Goal: Task Accomplishment & Management: Manage account settings

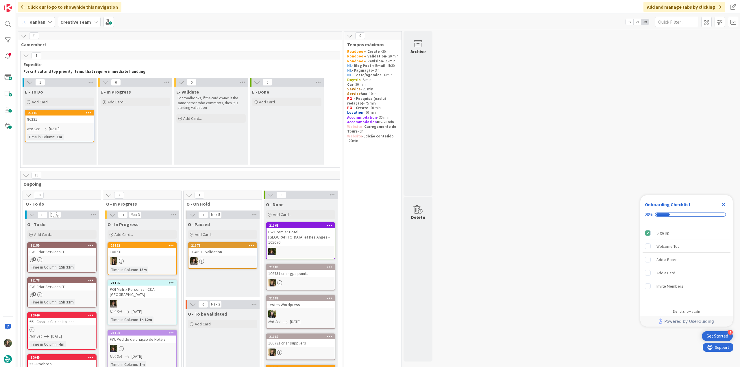
click at [722, 204] on icon "Close Checklist" at bounding box center [723, 204] width 7 height 7
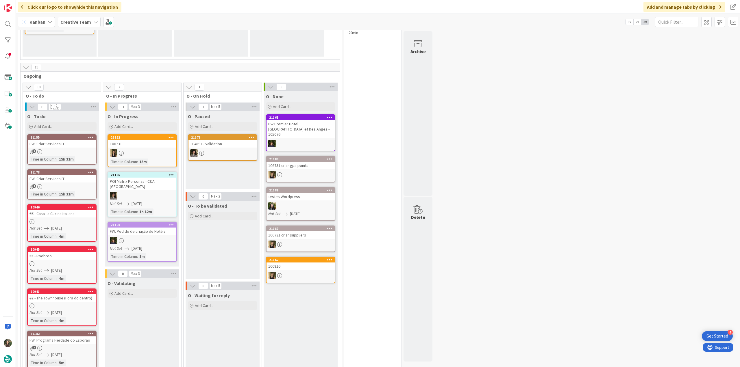
scroll to position [29, 0]
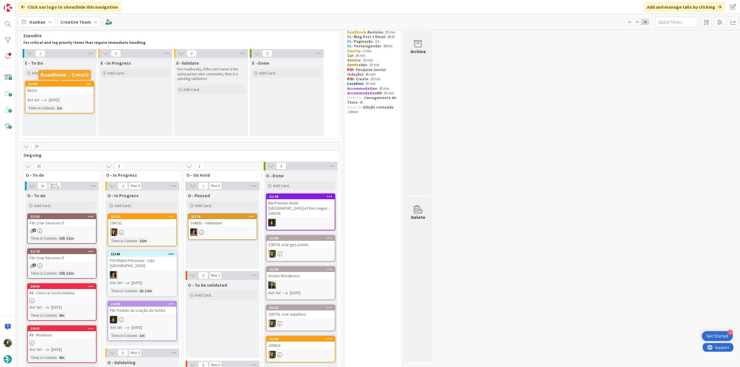
click at [54, 91] on div "86231" at bounding box center [59, 91] width 68 height 8
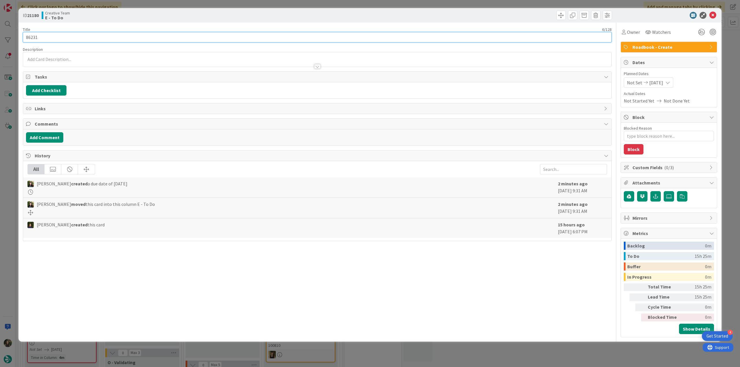
click at [33, 36] on input "86231" at bounding box center [317, 37] width 589 height 10
click at [14, 150] on div "ID 21180 Creative Team E - To Do Title 6 / 128 86231 Description Inês Gonçalves…" at bounding box center [370, 183] width 740 height 367
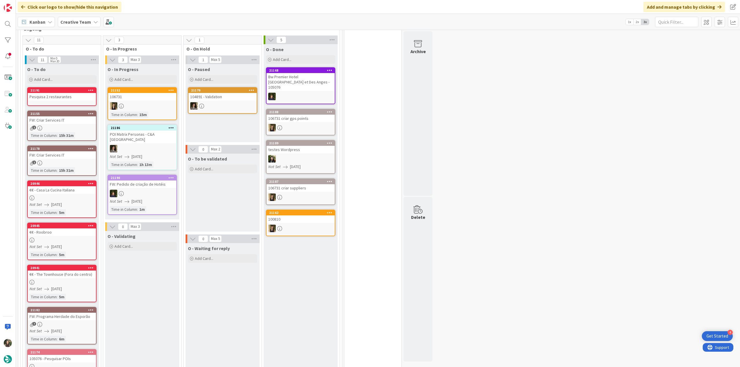
scroll to position [202, 0]
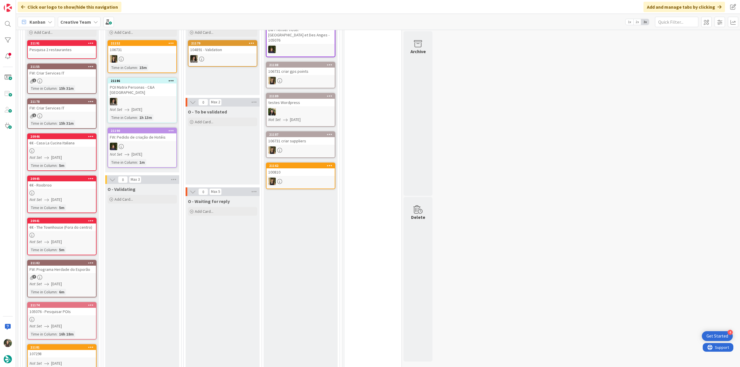
click at [80, 76] on div "FW: Criar Services IT" at bounding box center [62, 73] width 68 height 8
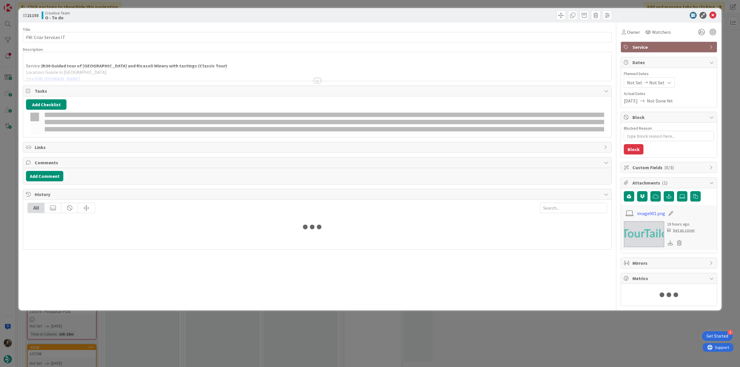
click at [246, 66] on div at bounding box center [317, 73] width 588 height 15
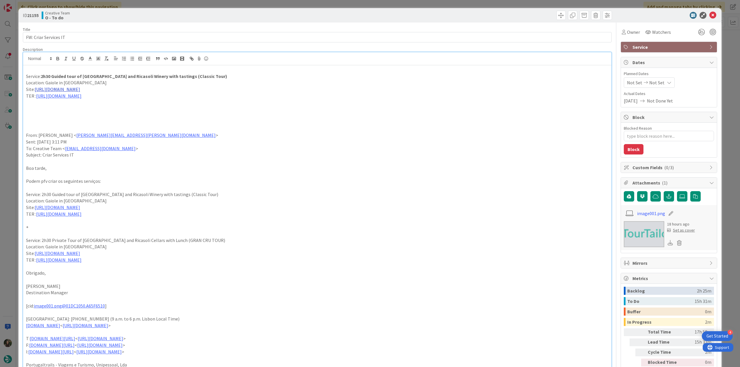
click at [80, 89] on link "https://visit.ricasoli.com/en/61f80358d6ef8a0cd8588f51/events/61fbe4cfd6ef8a0cd…" at bounding box center [57, 89] width 45 height 6
click at [202, 101] on link "https://visit.ricasoli.com/en/61f80358d6ef8a0cd8588f51/events/61fbe4cfd6ef8a0cd…" at bounding box center [206, 101] width 40 height 8
click at [629, 34] on span "Owner" at bounding box center [633, 32] width 13 height 7
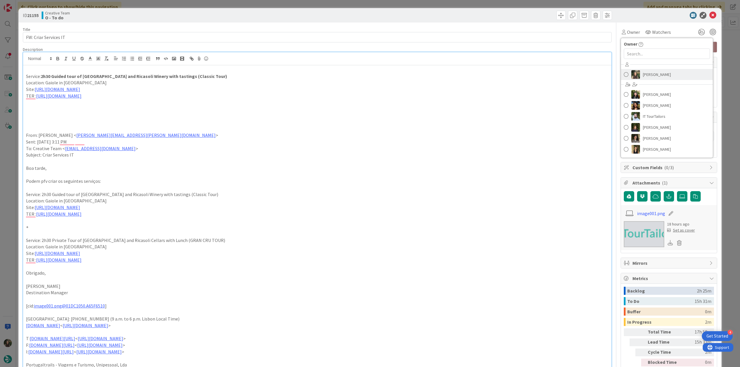
click at [649, 75] on span "[PERSON_NAME]" at bounding box center [657, 74] width 28 height 9
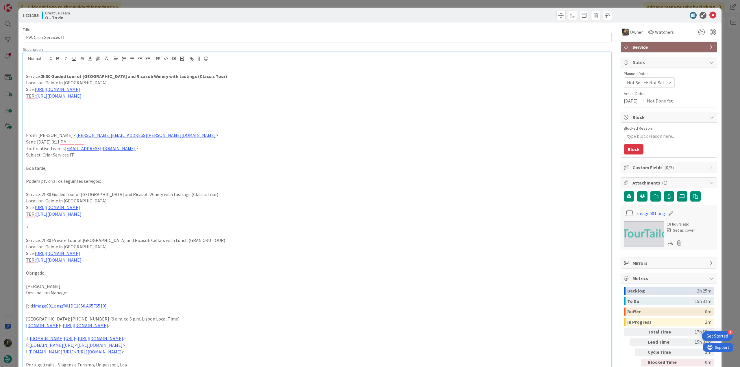
drag, startPoint x: 728, startPoint y: 43, endPoint x: 715, endPoint y: 46, distance: 13.7
click at [729, 43] on div "ID 21155 Creative Team O - To do Title 21 / 128 FW: Criar Services IT Descripti…" at bounding box center [370, 183] width 740 height 367
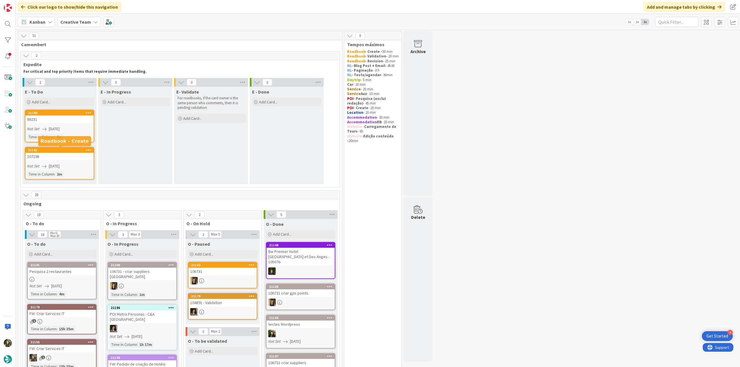
click at [62, 158] on div "107298" at bounding box center [59, 157] width 68 height 8
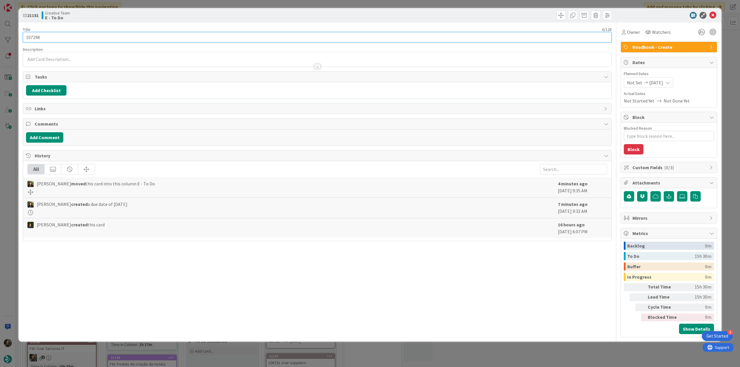
click at [38, 39] on input "107298" at bounding box center [317, 37] width 589 height 10
click at [632, 32] on span "Owner" at bounding box center [633, 32] width 13 height 7
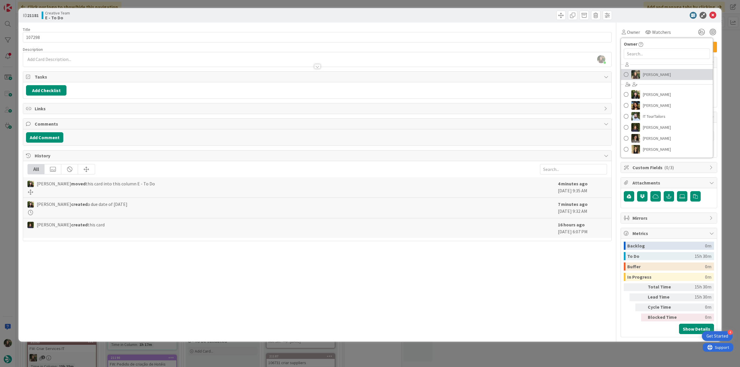
click at [657, 72] on span "[PERSON_NAME]" at bounding box center [657, 74] width 28 height 9
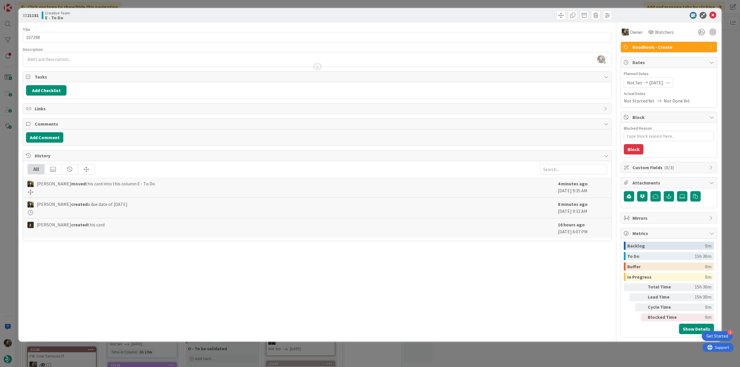
click at [729, 61] on div "ID 21181 Creative Team E - To Do Title 6 / 128 107298 Description Inês Gonçalve…" at bounding box center [370, 183] width 740 height 367
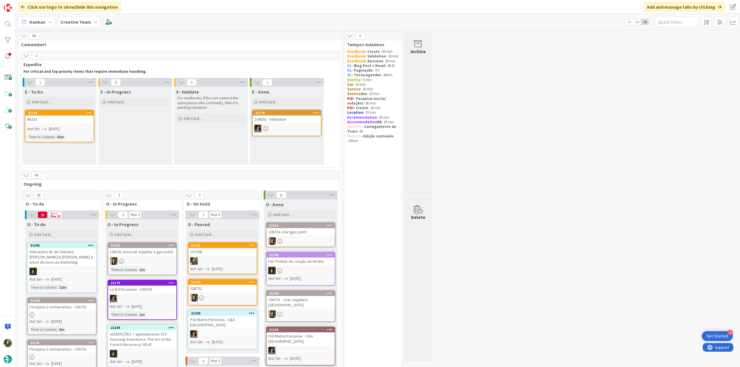
click at [220, 251] on div "107298" at bounding box center [222, 252] width 68 height 8
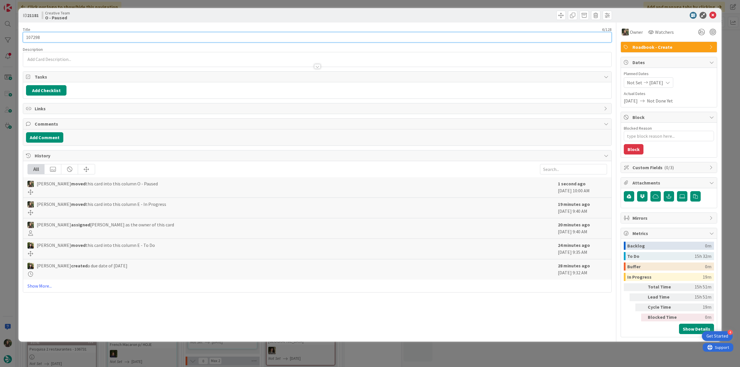
click at [32, 37] on input "107298" at bounding box center [317, 37] width 589 height 10
click at [12, 202] on div "ID 21181 Creative Team O - Paused Title 6 / 128 107298 Description Owner Watche…" at bounding box center [370, 183] width 740 height 367
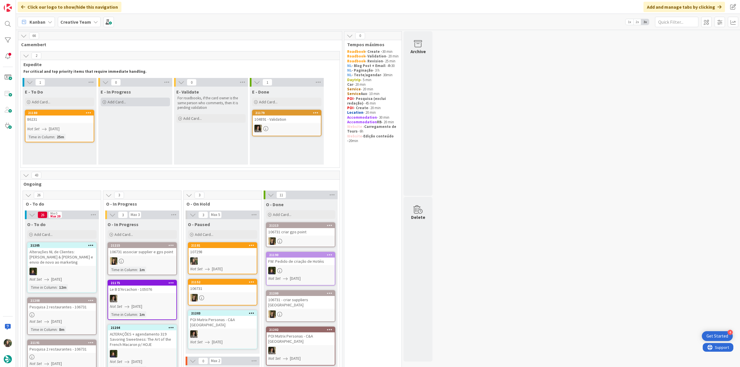
click at [148, 101] on div "Add Card..." at bounding box center [135, 102] width 69 height 9
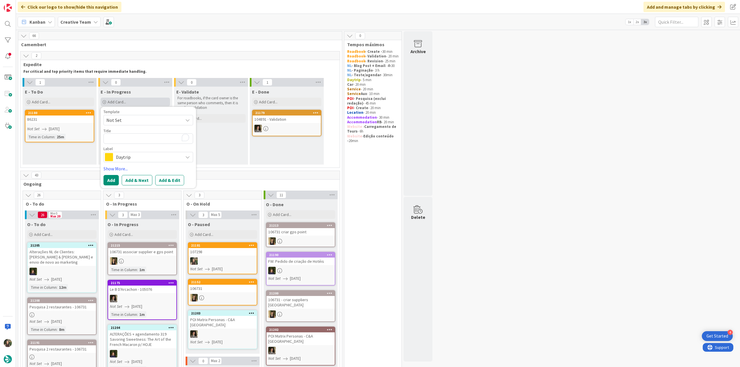
type textarea "x"
type textarea "107298"
type textarea "x"
type textarea "107298"
type textarea "x"
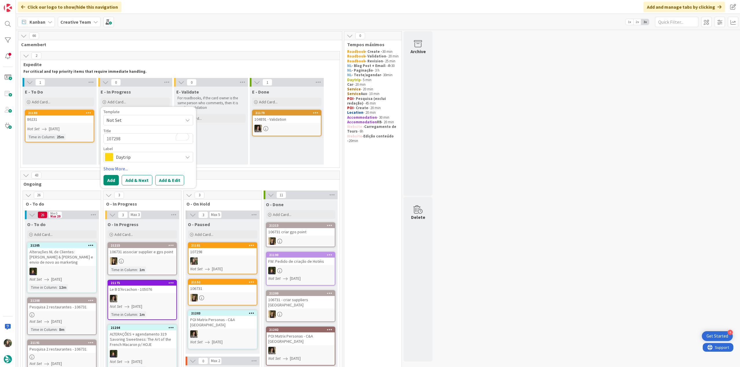
type textarea "107298 -"
type textarea "x"
type textarea "107298 -"
type textarea "x"
type textarea "107298 - G"
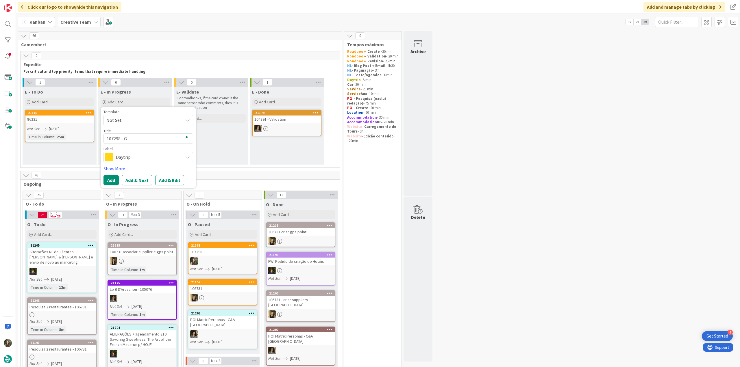
type textarea "x"
type textarea "107298 - GP"
type textarea "x"
type textarea "107298 - GPS"
type textarea "x"
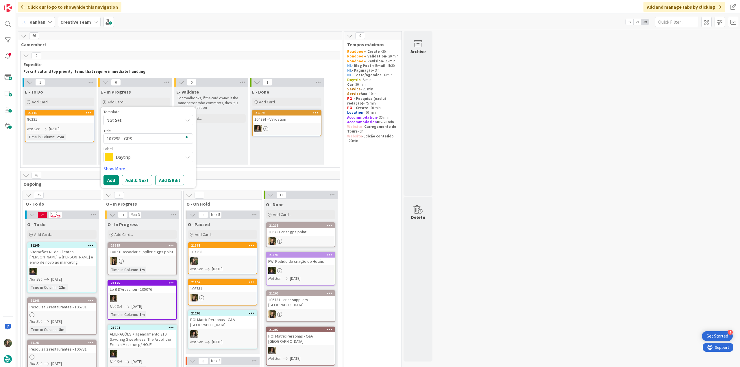
type textarea "107298 - GPS"
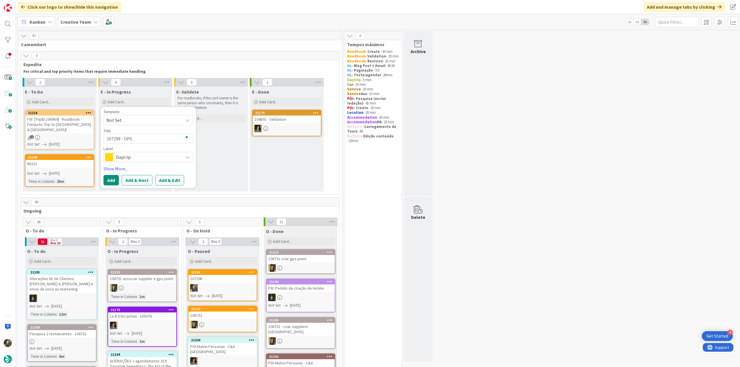
type textarea "x"
type textarea "107298 - GPS P"
type textarea "x"
type textarea "107298 - GPS Po"
type textarea "x"
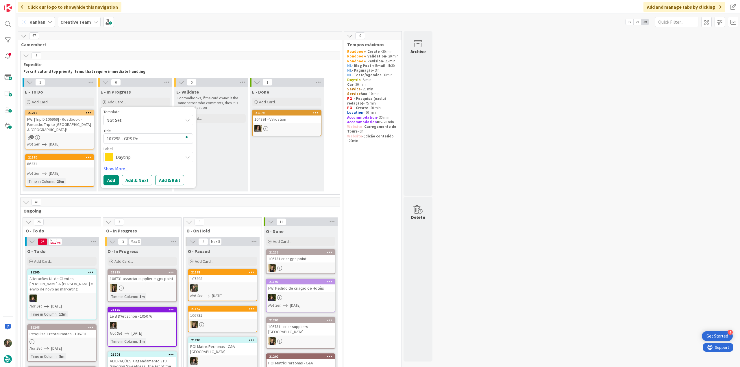
type textarea "107298 - GPS Poi"
type textarea "x"
type textarea "107298 - GPS Poin"
type textarea "x"
type textarea "107298 - GPS Point"
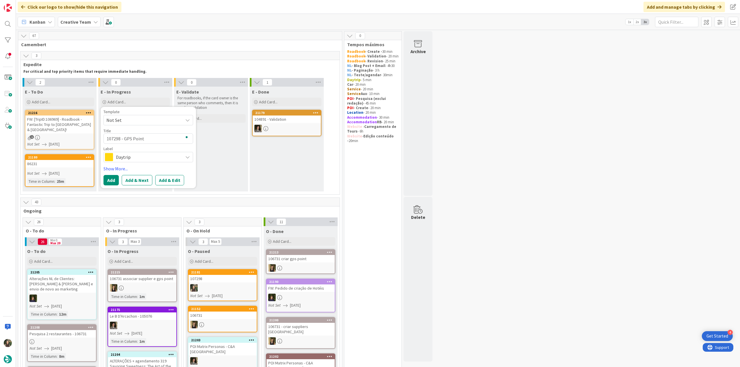
click at [162, 161] on span "Daytrip" at bounding box center [148, 157] width 64 height 8
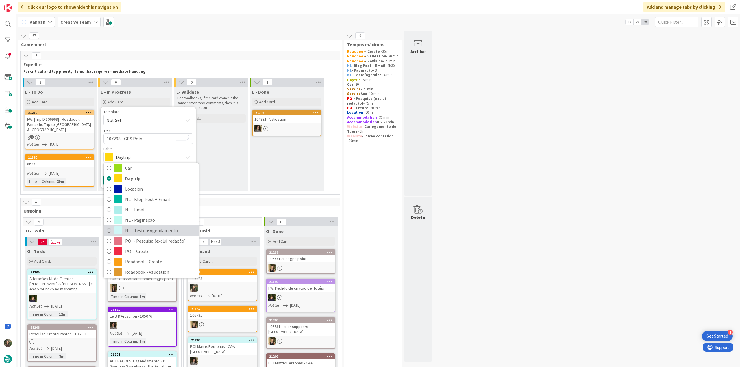
scroll to position [58, 0]
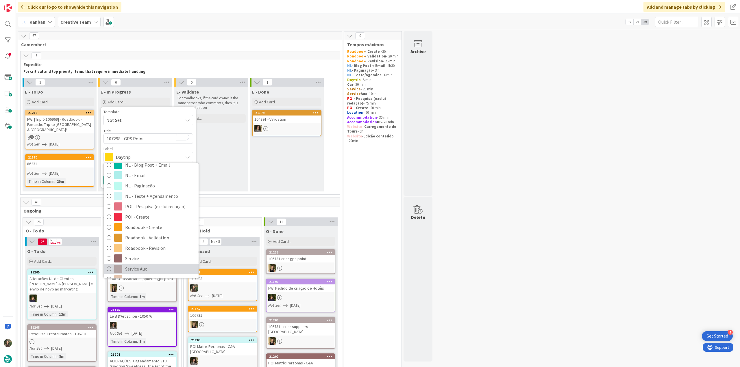
click at [146, 265] on span "Service Aux" at bounding box center [160, 269] width 71 height 9
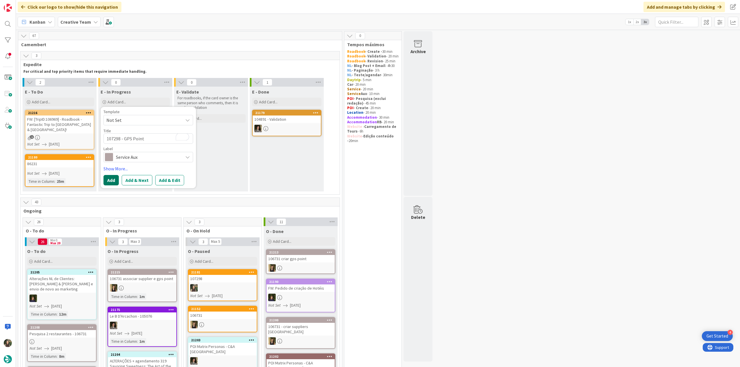
click at [111, 180] on button "Add" at bounding box center [110, 180] width 15 height 10
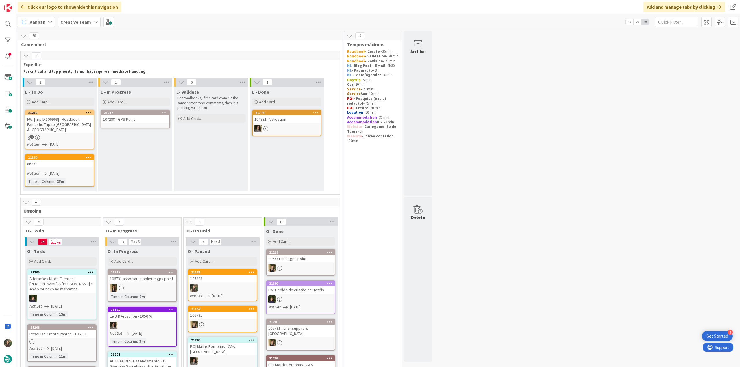
click at [132, 120] on div "107298 - GPS Point" at bounding box center [135, 120] width 68 height 8
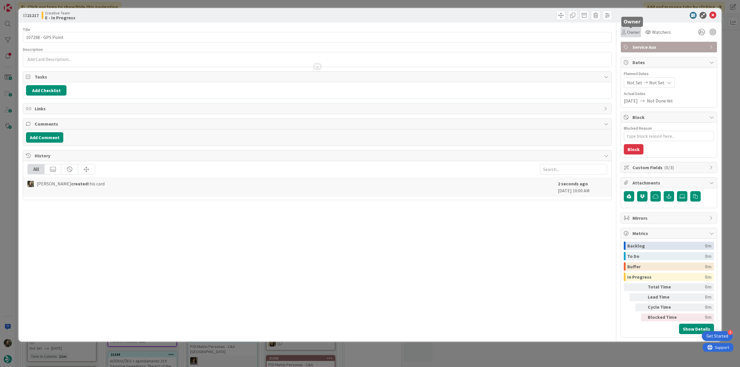
click at [636, 33] on span "Owner" at bounding box center [633, 32] width 13 height 7
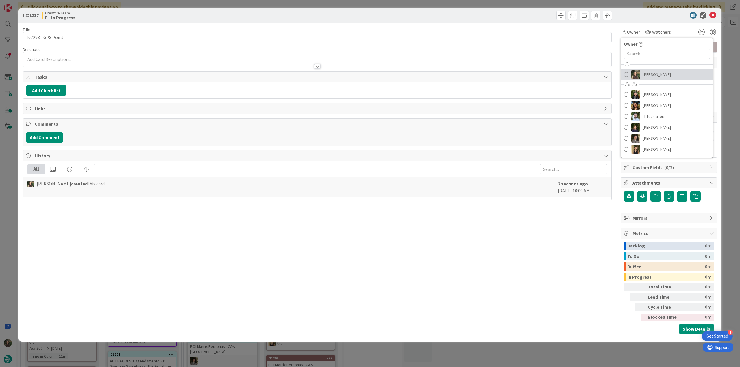
click at [643, 74] on span "Inês Gonçalves" at bounding box center [657, 74] width 28 height 9
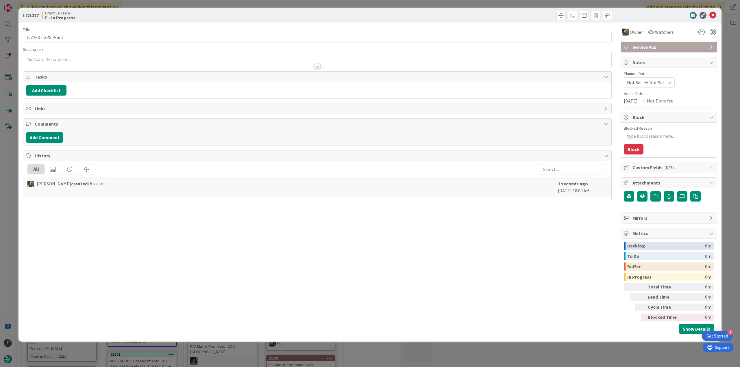
click at [727, 49] on div "ID 21217 Creative Team E - In Progress Title 18 / 128 107298 - GPS Point Descri…" at bounding box center [370, 183] width 740 height 367
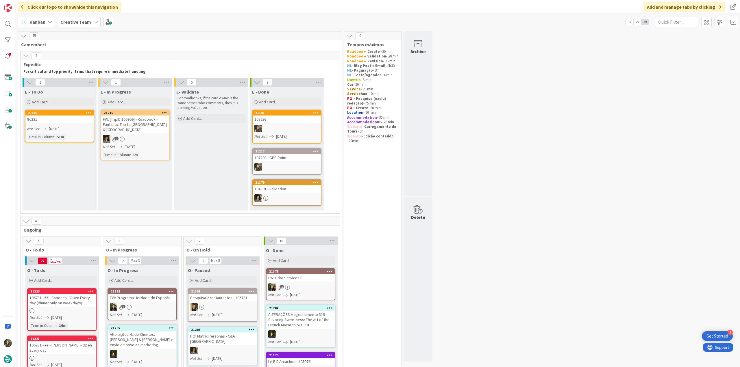
click at [292, 124] on link "21181 107298 Not Set 08/19/2025" at bounding box center [286, 127] width 69 height 34
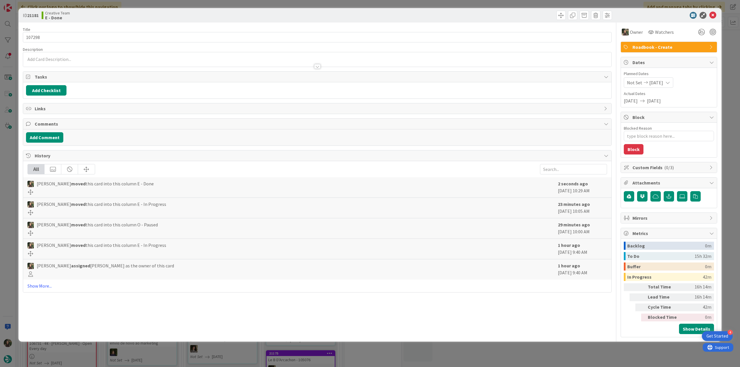
click at [603, 348] on div "ID 21181 Creative Team E - Done Title 6 / 128 107298 Description Owner Watchers…" at bounding box center [370, 183] width 740 height 367
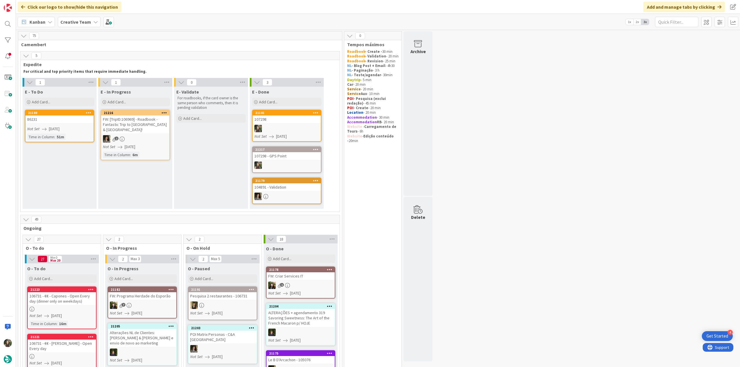
click at [55, 121] on div "86231" at bounding box center [59, 120] width 68 height 8
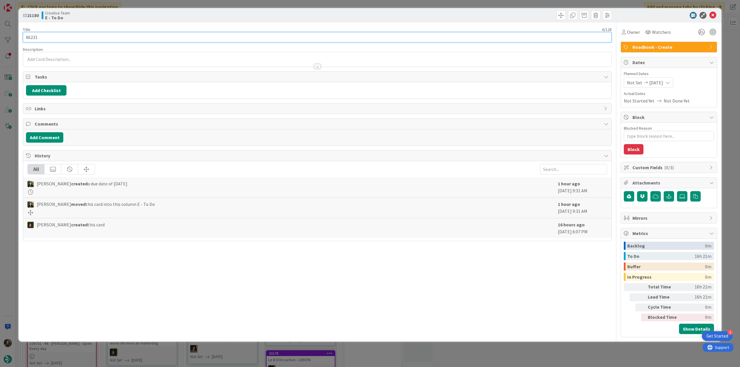
click at [32, 37] on input "86231" at bounding box center [317, 37] width 589 height 10
click at [13, 165] on div "ID 21180 Creative Team E - To Do Title 6 / 128 86231 Description Inês Gonçalves…" at bounding box center [370, 183] width 740 height 367
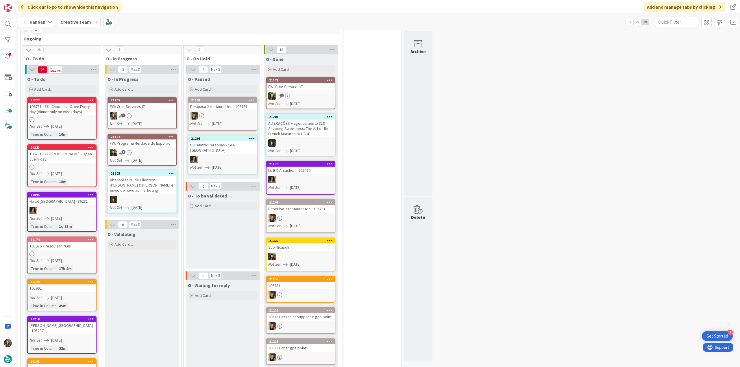
click at [144, 108] on div "FW: Criar Services IT" at bounding box center [142, 107] width 68 height 8
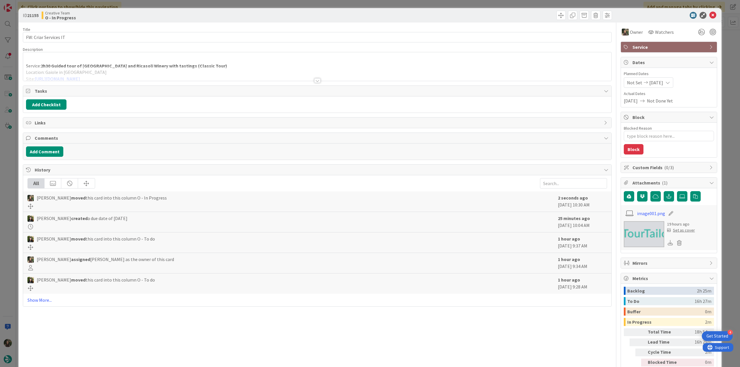
click at [214, 63] on div "Service: 2h30 Guided tour of Brolio Castle and Ricasoli Winery with tastings (C…" at bounding box center [317, 66] width 588 height 29
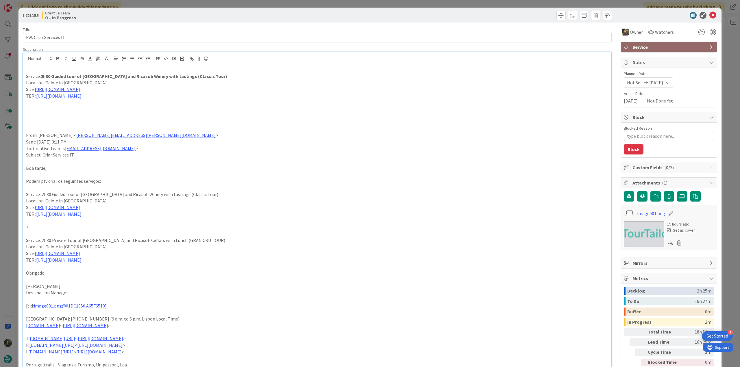
click at [80, 88] on link "https://visit.ricasoli.com/en/61f80358d6ef8a0cd8588f51/events/61fbe4cfd6ef8a0cd…" at bounding box center [57, 89] width 45 height 6
click at [192, 99] on link "https://visit.ricasoli.com/en/61f80358d6ef8a0cd8588f51/events/61fbe4cfd6ef8a0cd…" at bounding box center [206, 101] width 40 height 8
click at [81, 97] on link "https://sigav.tourtailors.com/#terceiro/view/115225" at bounding box center [58, 96] width 45 height 6
click at [88, 105] on link "https://sigav.tourtailors.com/#terceiro/view/115225" at bounding box center [72, 107] width 40 height 8
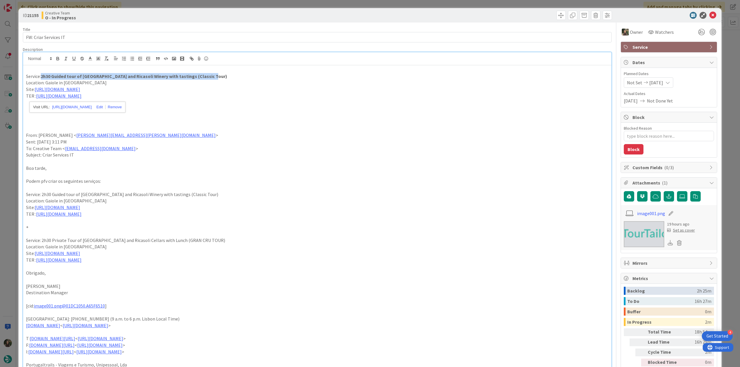
drag, startPoint x: 208, startPoint y: 75, endPoint x: 42, endPoint y: 76, distance: 165.6
click at [42, 76] on p "Service: 2h30 Guided tour of Brolio Castle and Ricasoli Winery with tastings (C…" at bounding box center [317, 76] width 582 height 7
copy strong "2h30 Guided tour of Brolio Castle and Ricasoli Winery with tastings (Classic To…"
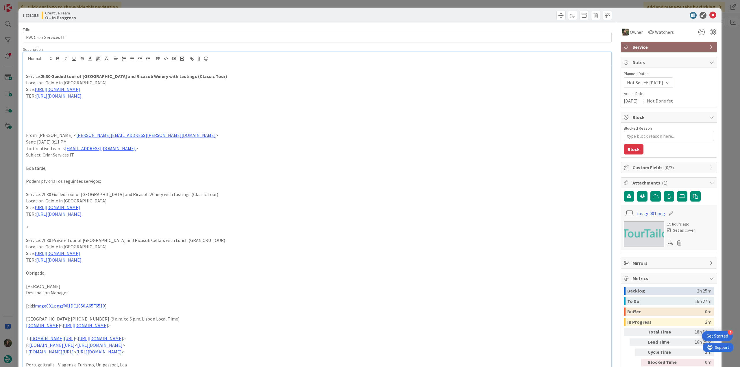
click at [11, 177] on div "ID 21155 Creative Team O - In Progress Title 21 / 128 FW: Criar Services IT Des…" at bounding box center [370, 183] width 740 height 367
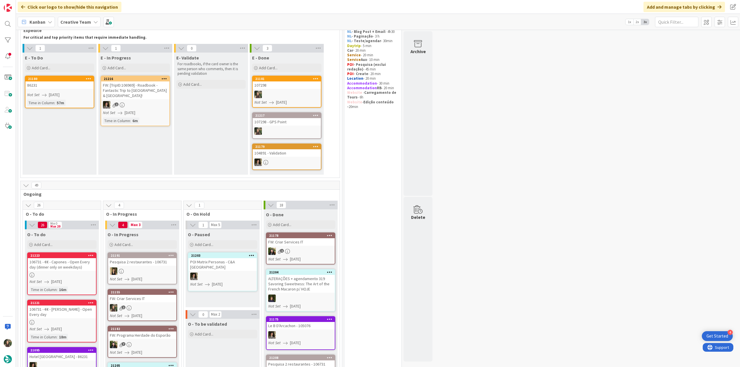
scroll to position [98, 0]
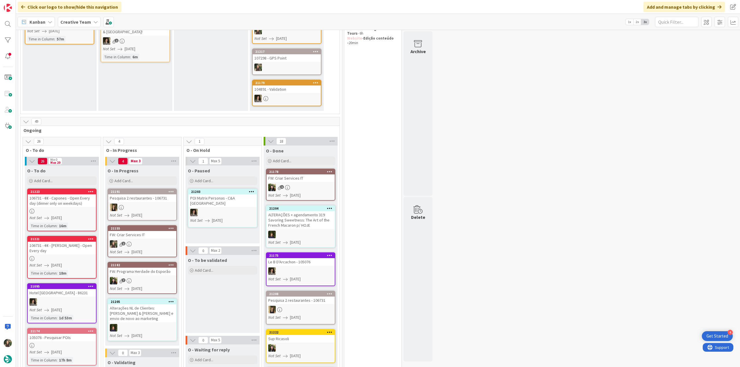
click at [144, 244] on div "1" at bounding box center [142, 244] width 68 height 8
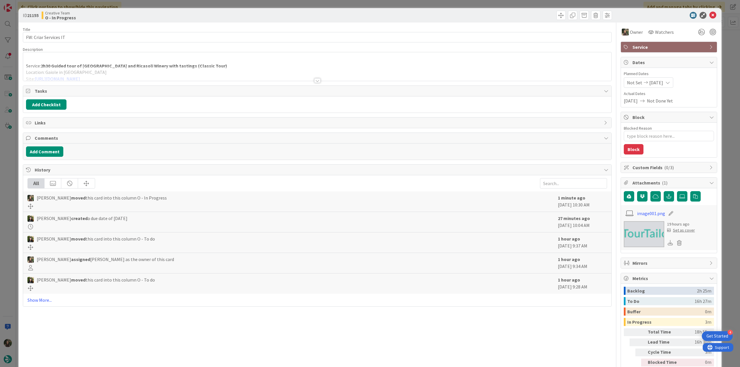
click at [207, 64] on div "Service: 2h30 Guided tour of Brolio Castle and Ricasoli Winery with tastings (C…" at bounding box center [317, 66] width 588 height 29
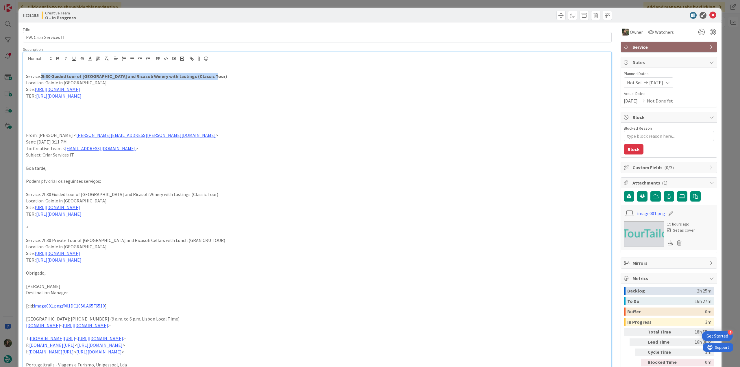
drag, startPoint x: 206, startPoint y: 77, endPoint x: 42, endPoint y: 76, distance: 163.9
click at [42, 76] on p "Service: 2h30 Guided tour of Brolio Castle and Ricasoli Winery with tastings (C…" at bounding box center [317, 76] width 582 height 7
copy strong "2h30 Guided tour of Brolio Castle and Ricasoli Winery with tastings (Classic To…"
click at [181, 79] on p "Location: Gaiole in Chianti" at bounding box center [317, 82] width 582 height 7
drag, startPoint x: 177, startPoint y: 76, endPoint x: 42, endPoint y: 76, distance: 135.0
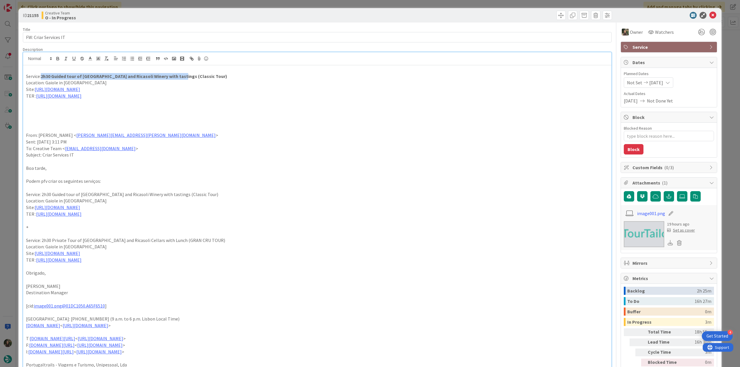
click at [42, 76] on strong "2h30 Guided tour of Brolio Castle and Ricasoli Winery with tastings (Classic To…" at bounding box center [134, 76] width 186 height 6
copy strong "2h30 Guided tour of Brolio Castle and Ricasoli Winery with tastings"
click at [12, 190] on div "ID 21155 Creative Team O - In Progress Title 21 / 128 FW: Criar Services IT Des…" at bounding box center [370, 183] width 740 height 367
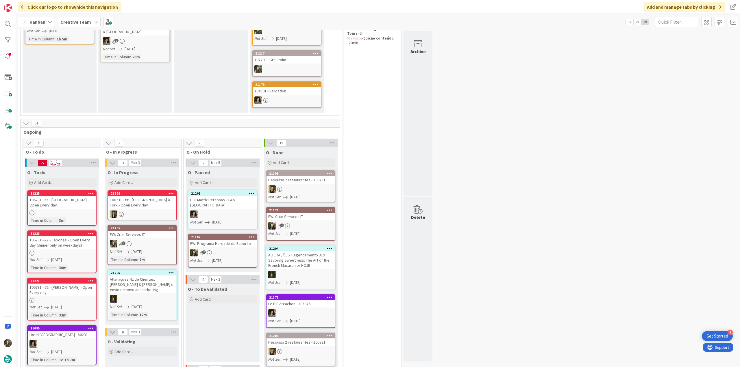
click at [324, 220] on link "21178 FW: Criar Services IT 1 Not Set 08/19/2025" at bounding box center [300, 224] width 69 height 34
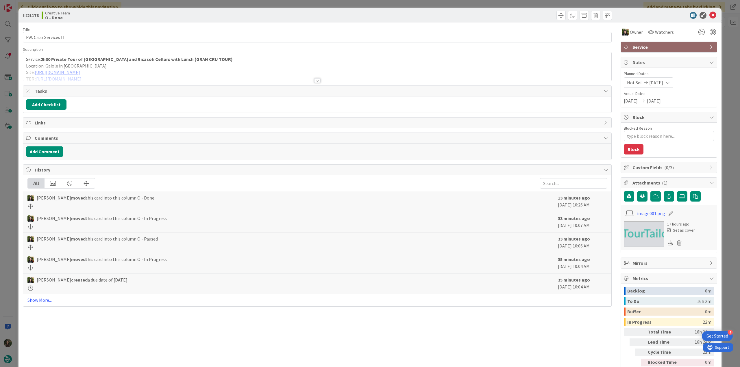
type textarea "x"
click at [11, 138] on div "ID 21178 Creative Team O - Done Title 21 / 128 FW: Criar Services IT Descriptio…" at bounding box center [370, 183] width 740 height 367
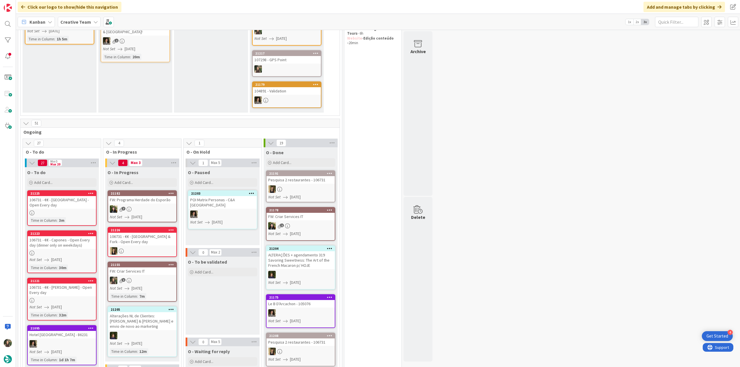
click at [164, 275] on link "21155 FW: Criar Services IT 1 Not Set 08/19/2025 Time in Column : 7m" at bounding box center [142, 282] width 69 height 40
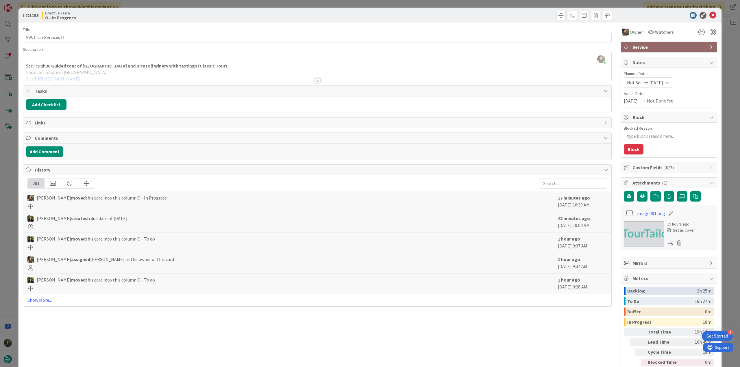
click at [6, 171] on div "ID 21155 Creative Team O - In Progress Title 21 / 128 FW: Criar Services IT Des…" at bounding box center [370, 183] width 740 height 367
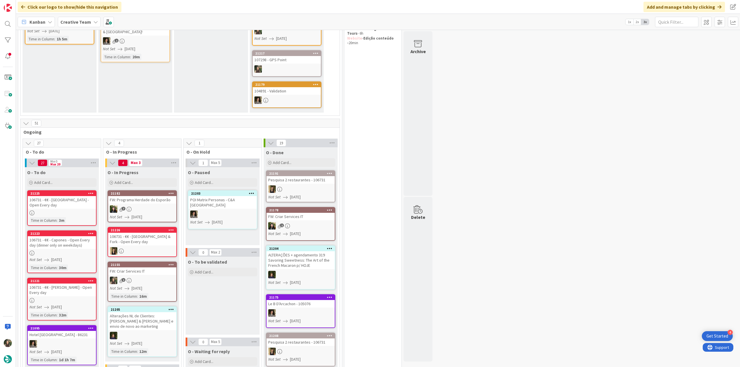
click at [152, 275] on link "21155 FW: Criar Services IT 1 Not Set 08/19/2025 Time in Column : 16m" at bounding box center [142, 282] width 69 height 40
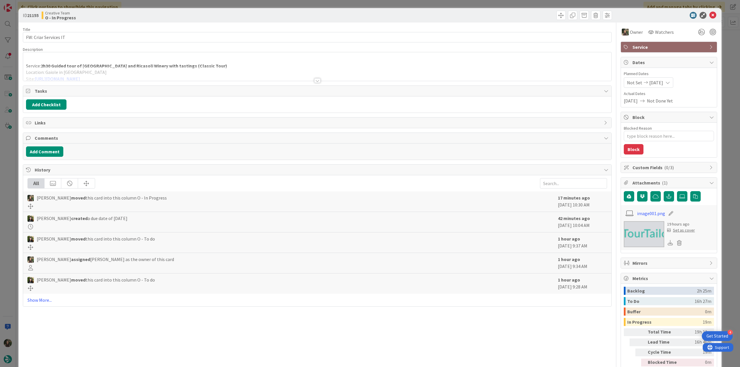
click at [242, 64] on div "Service: 2h30 Guided tour of Brolio Castle and Ricasoli Winery with tastings (C…" at bounding box center [317, 66] width 588 height 29
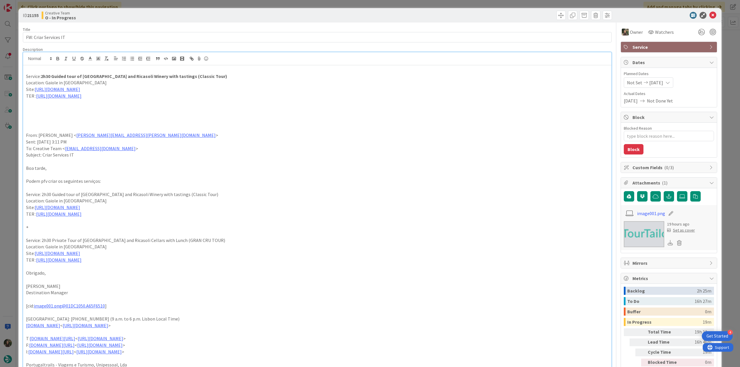
click at [10, 159] on div "ID 21155 Creative Team O - In Progress Title 21 / 128 FW: Criar Services IT Des…" at bounding box center [370, 183] width 740 height 367
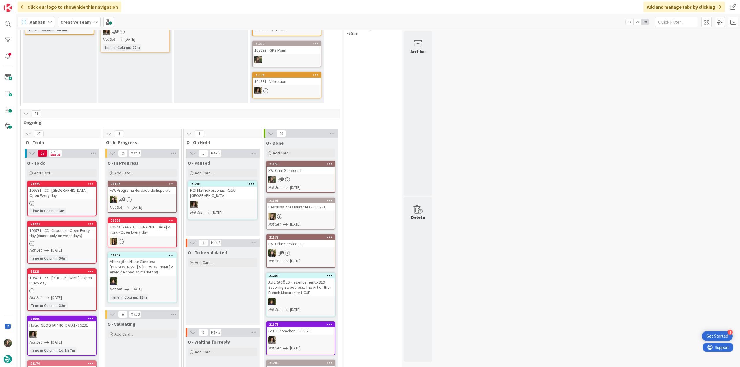
scroll to position [173, 0]
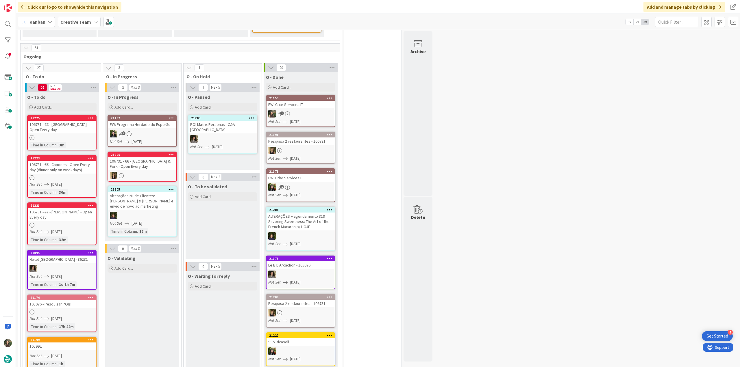
click at [310, 110] on div "1" at bounding box center [300, 114] width 68 height 8
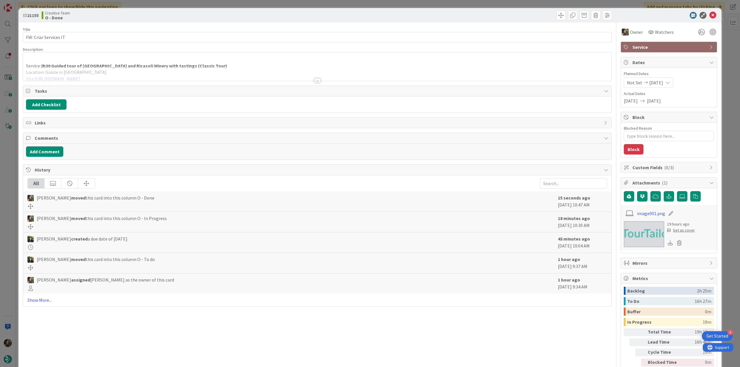
click at [728, 247] on div "ID 21155 Creative Team O - Done Title 21 / 128 FW: Criar Services IT Descriptio…" at bounding box center [370, 183] width 740 height 367
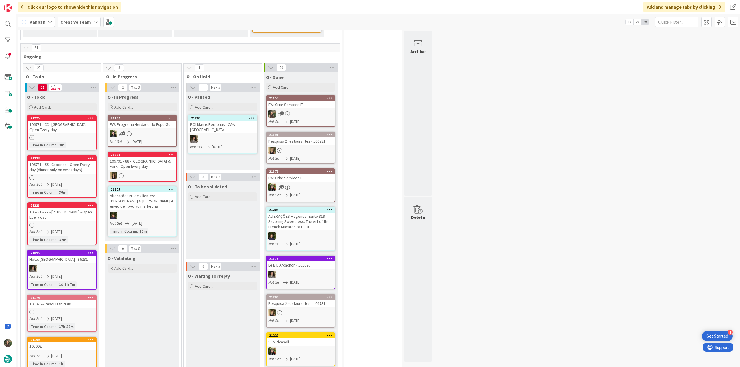
click at [76, 135] on div at bounding box center [62, 137] width 68 height 5
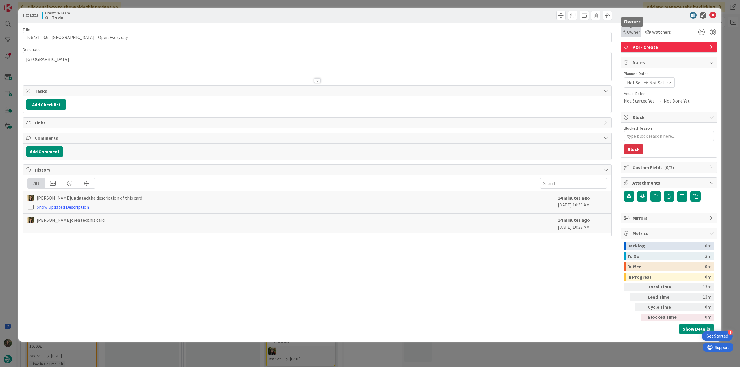
click at [631, 34] on span "Owner" at bounding box center [633, 32] width 13 height 7
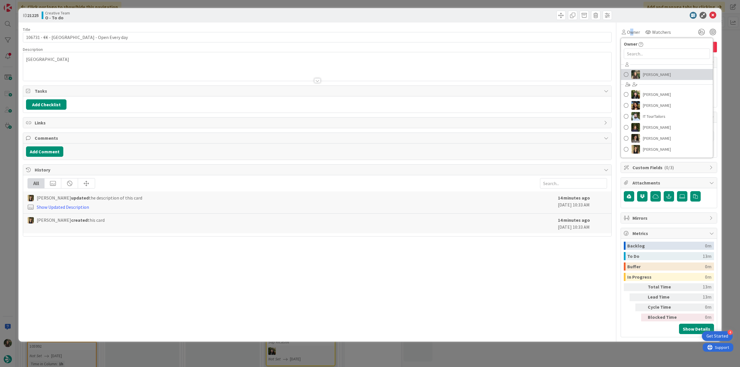
drag, startPoint x: 655, startPoint y: 72, endPoint x: 660, endPoint y: 74, distance: 5.4
click at [655, 72] on span "[PERSON_NAME]" at bounding box center [657, 74] width 28 height 9
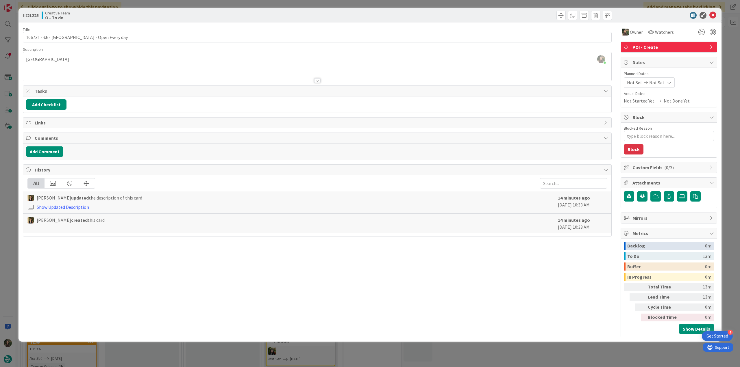
drag, startPoint x: 726, startPoint y: 52, endPoint x: 685, endPoint y: 67, distance: 43.4
click at [726, 52] on div "ID 21225 Creative Team O - To do Title 42 / 128 106731 - €€ - Market Lane - Ope…" at bounding box center [370, 183] width 740 height 367
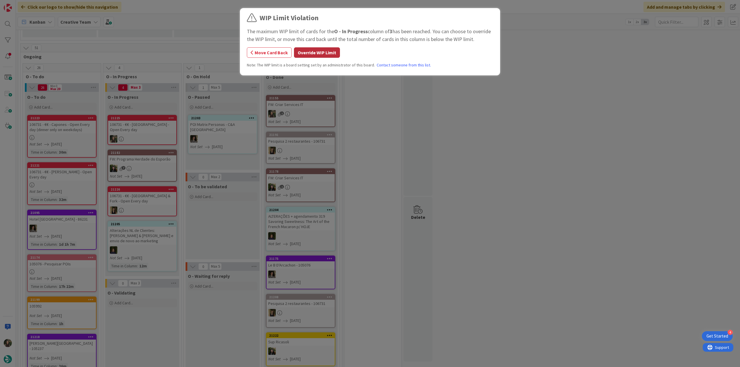
click at [317, 51] on button "Override WIP Limit" at bounding box center [317, 52] width 46 height 10
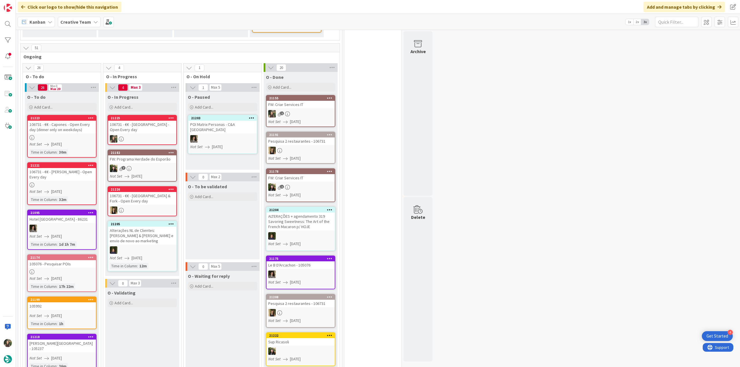
click at [159, 132] on div "106731 - €€ - [GEOGRAPHIC_DATA] - Open Every day" at bounding box center [142, 127] width 68 height 13
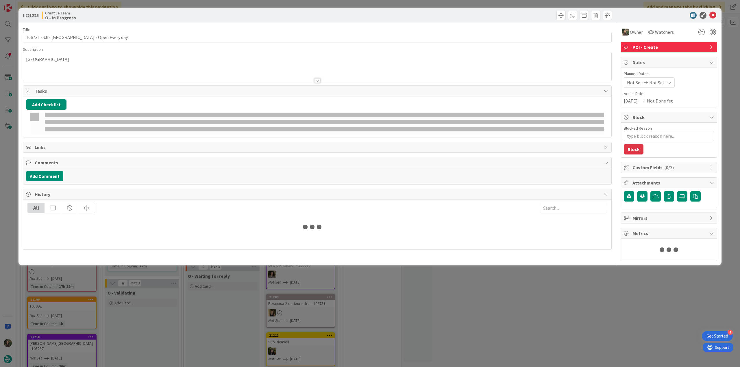
type textarea "x"
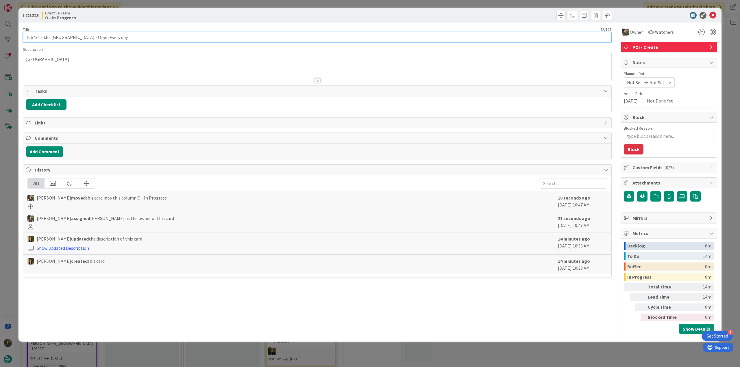
drag, startPoint x: 62, startPoint y: 35, endPoint x: 81, endPoint y: 35, distance: 19.1
click at [42, 37] on input "106731 - €€ - [GEOGRAPHIC_DATA] - Open Every day" at bounding box center [317, 37] width 589 height 10
click at [13, 196] on div "ID 21225 Creative Team O - In Progress Title 42 / 128 106731 - €€ - Market Lane…" at bounding box center [370, 183] width 740 height 367
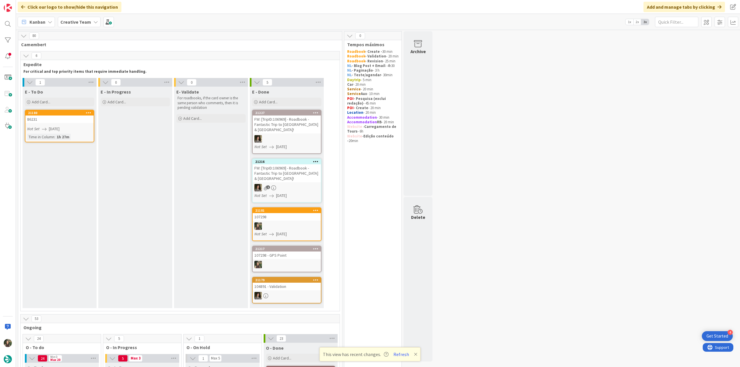
scroll to position [231, 0]
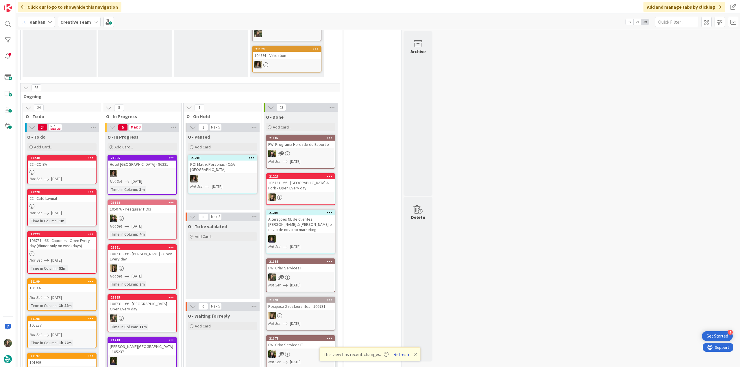
click at [402, 356] on button "Refresh" at bounding box center [401, 355] width 20 height 8
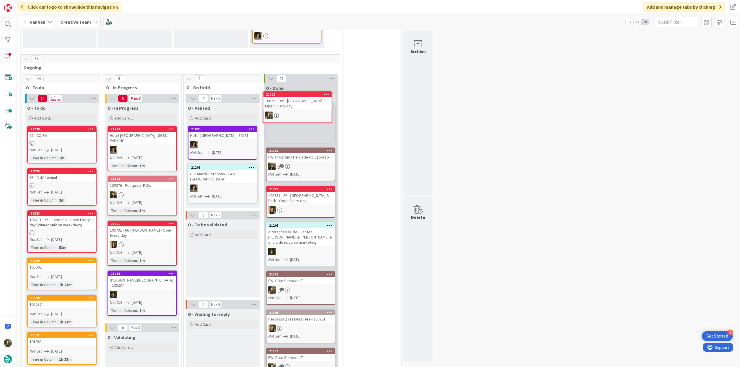
scroll to position [260, 0]
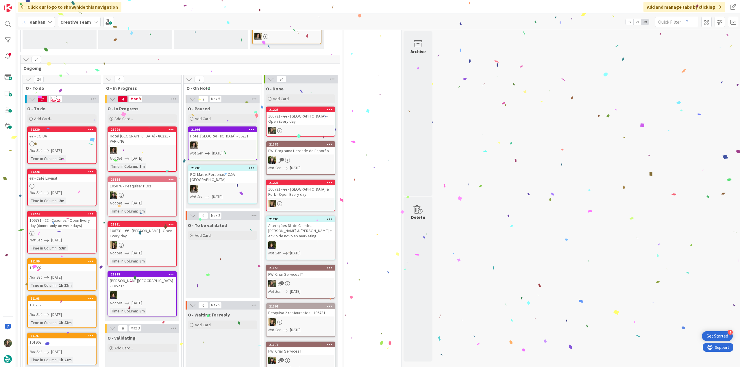
click at [302, 114] on div "106731 - €€ - [GEOGRAPHIC_DATA] - Open Every day" at bounding box center [300, 118] width 68 height 13
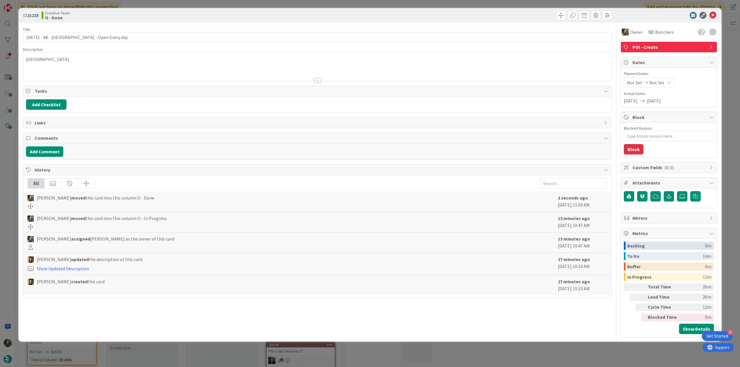
click at [527, 345] on div "ID 21225 Creative Team O - Done Title 42 / 128 106731 - €€ - Market Lane - Open…" at bounding box center [370, 183] width 740 height 367
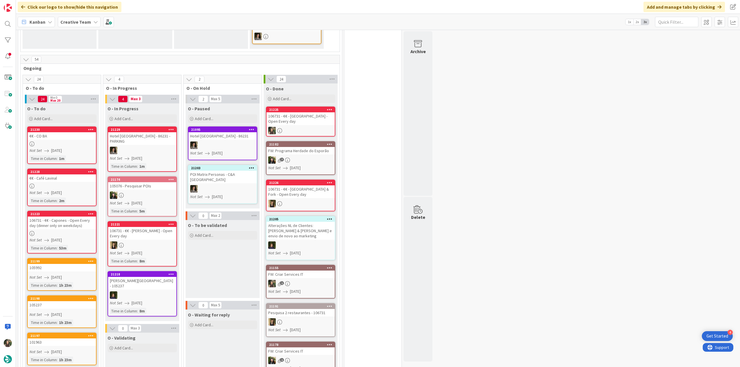
click at [78, 132] on div "€€ - CO BA" at bounding box center [62, 136] width 68 height 8
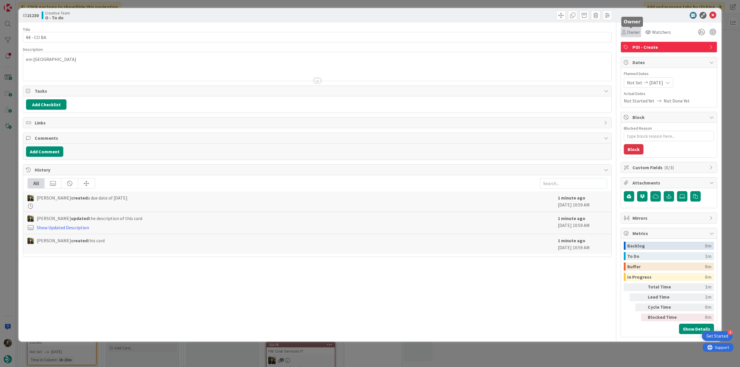
click at [633, 33] on span "Owner" at bounding box center [633, 32] width 13 height 7
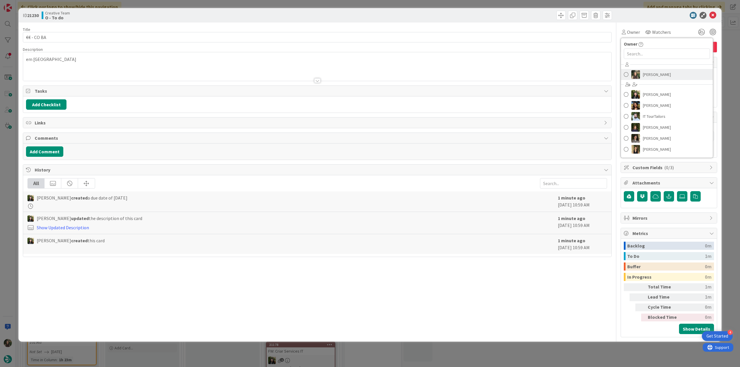
click at [650, 71] on span "[PERSON_NAME]" at bounding box center [657, 74] width 28 height 9
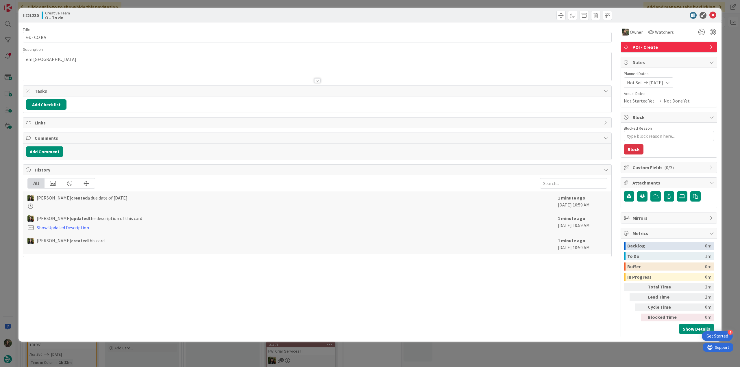
click at [725, 55] on div "ID 21230 Creative Team O - To do Title 10 / 128 €€ - CO BA Description em Pauil…" at bounding box center [370, 183] width 740 height 367
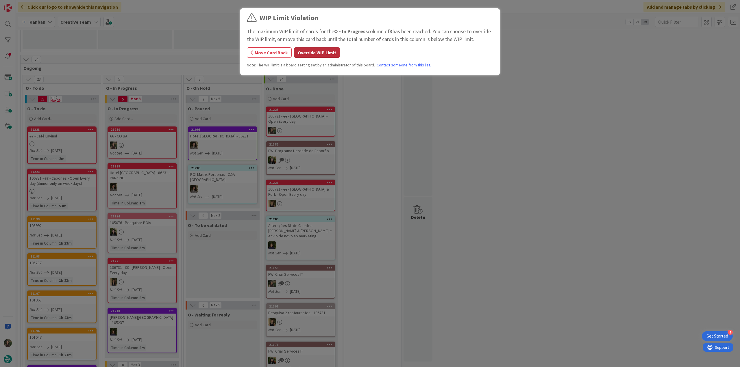
click at [317, 54] on button "Override WIP Limit" at bounding box center [317, 52] width 46 height 10
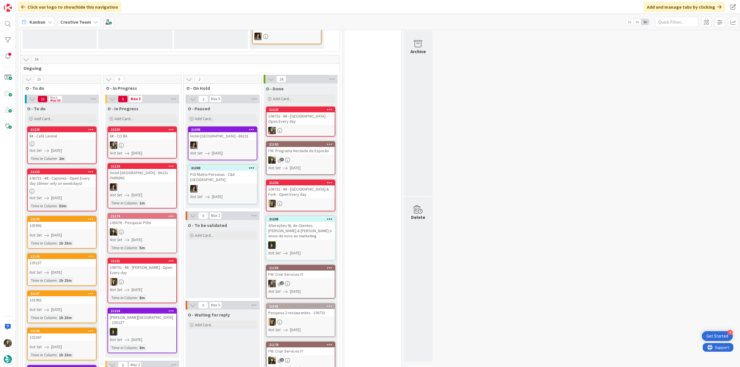
click at [161, 132] on div "€€ - CO BA" at bounding box center [142, 136] width 68 height 8
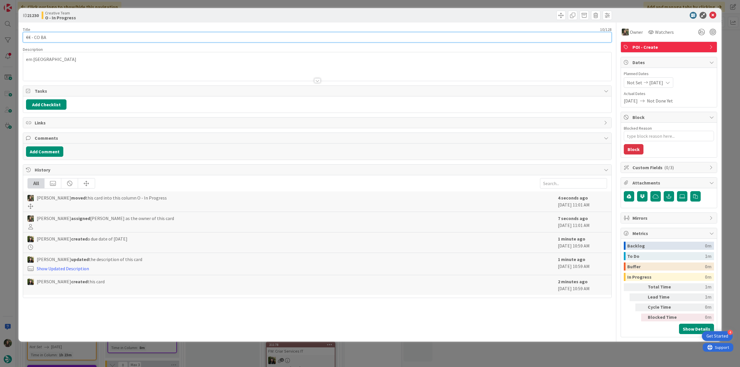
drag, startPoint x: 50, startPoint y: 36, endPoint x: 34, endPoint y: 37, distance: 16.8
click at [34, 37] on input "€€ - CO BA" at bounding box center [317, 37] width 589 height 10
drag, startPoint x: 48, startPoint y: 40, endPoint x: 51, endPoint y: 38, distance: 3.3
click at [48, 41] on input "€€ - CO BA" at bounding box center [317, 37] width 589 height 10
click at [51, 37] on input "€€ - CO BA" at bounding box center [317, 37] width 589 height 10
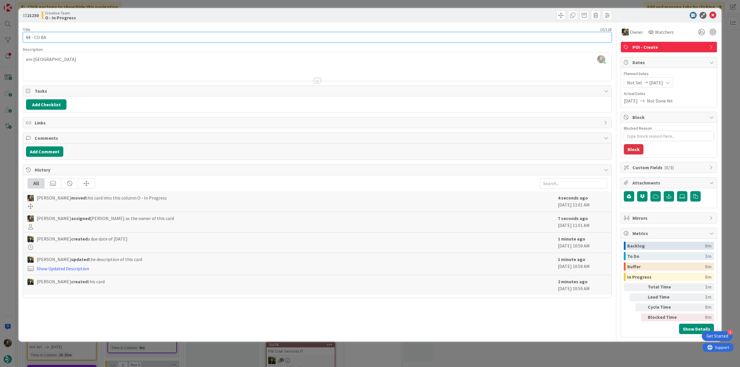
drag, startPoint x: 51, startPoint y: 38, endPoint x: 10, endPoint y: 39, distance: 40.8
click at [12, 39] on div "ID 21230 Creative Team O - In Progress Title 10 / 128 €€ - CO BA Description In…" at bounding box center [370, 183] width 740 height 367
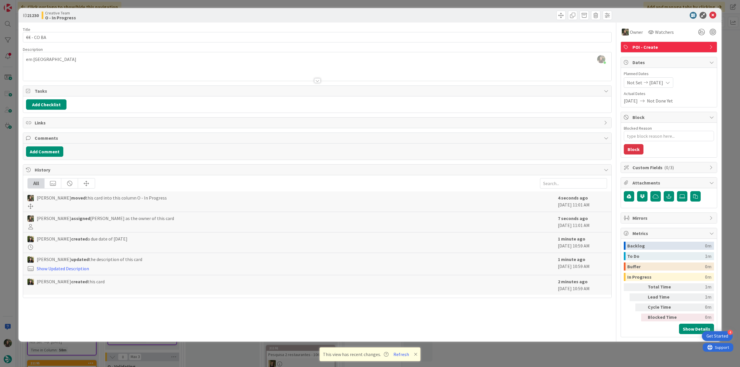
click at [46, 62] on div "Inês Gonçalves joined 5 m ago em Pauillac" at bounding box center [317, 66] width 588 height 29
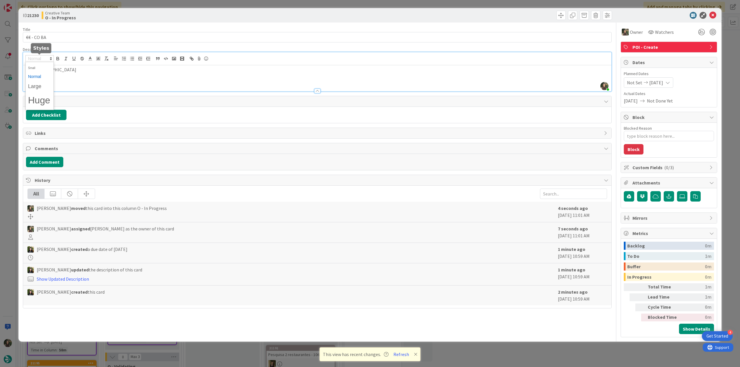
click at [46, 62] on span at bounding box center [39, 58] width 28 height 7
drag, startPoint x: 71, startPoint y: 76, endPoint x: 51, endPoint y: 72, distance: 20.7
click at [71, 76] on div "em Pauillac" at bounding box center [317, 78] width 588 height 26
click at [45, 72] on p "em Pauillac" at bounding box center [317, 69] width 582 height 7
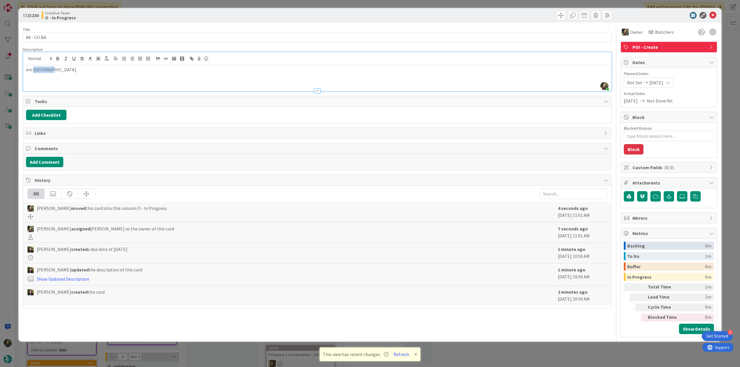
copy p "Pauillac"
click at [51, 75] on div "em Pauillac" at bounding box center [317, 78] width 588 height 26
click at [41, 71] on p "em Pauillac" at bounding box center [317, 69] width 582 height 7
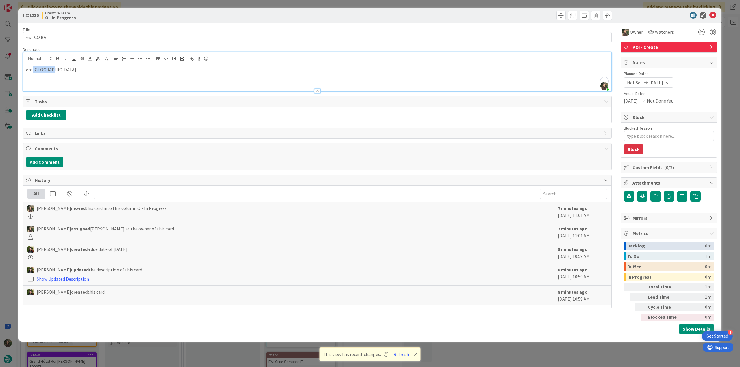
copy p "Pauillac"
type textarea "x"
click at [9, 177] on div "ID 21230 Creative Team O - In Progress Title 10 / 128 €€ - CO BA Description em…" at bounding box center [370, 183] width 740 height 367
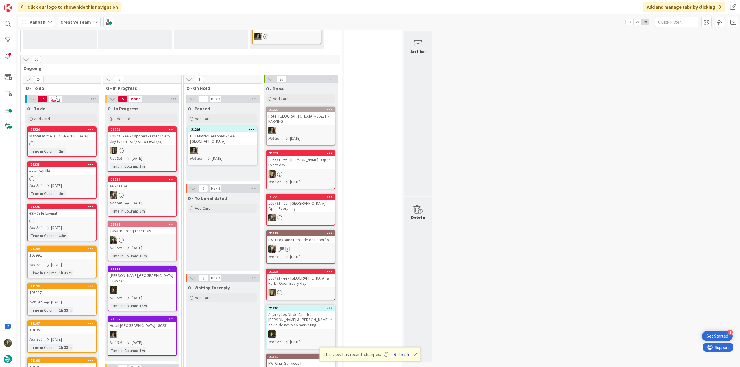
click at [405, 356] on button "Refresh" at bounding box center [401, 355] width 20 height 8
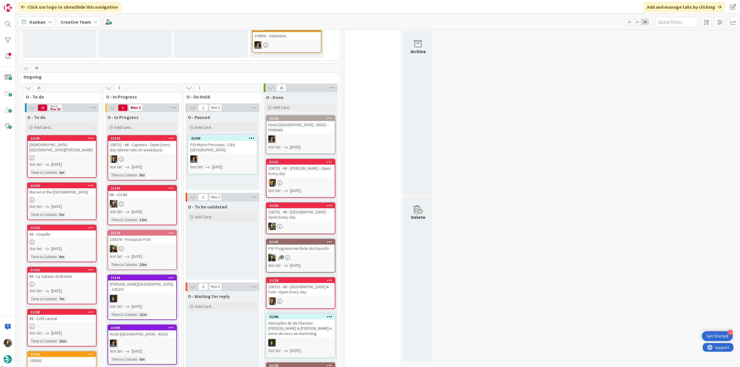
scroll to position [260, 0]
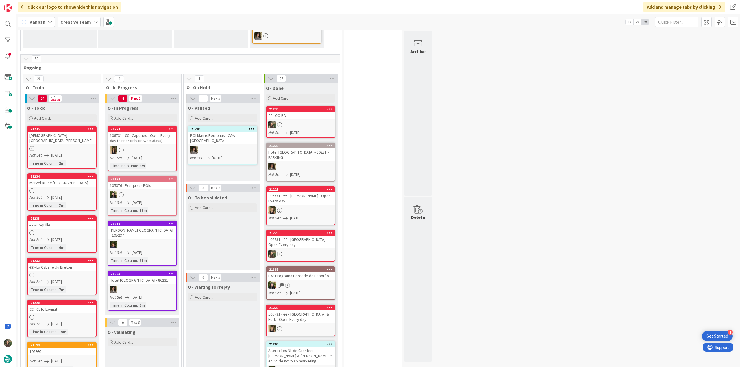
click at [84, 216] on link "21233 €€ - Coquille Not Set [DATE] Time in [GEOGRAPHIC_DATA] : 6m" at bounding box center [61, 235] width 69 height 38
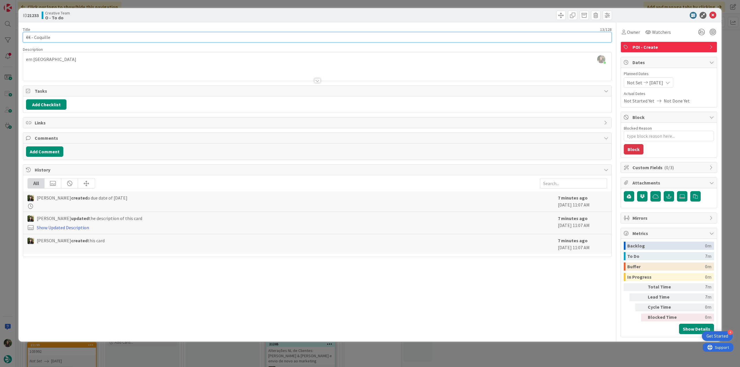
click at [45, 35] on input "€€ - Coquille" at bounding box center [317, 37] width 589 height 10
click at [45, 38] on input "€€ - Coquille" at bounding box center [317, 37] width 589 height 10
click at [43, 58] on div "[PERSON_NAME] just joined em [GEOGRAPHIC_DATA]" at bounding box center [317, 66] width 588 height 29
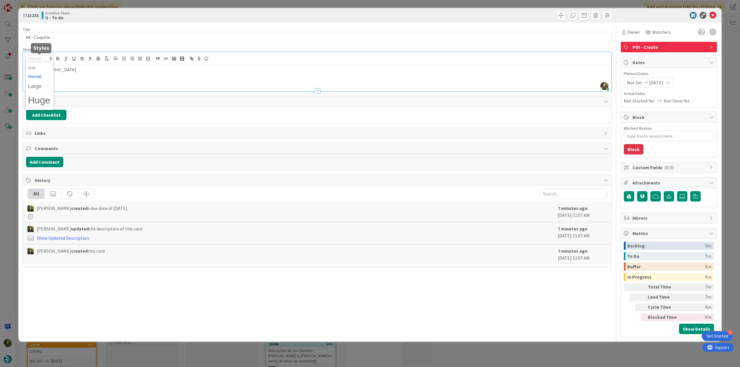
click at [43, 58] on span at bounding box center [39, 58] width 28 height 7
click at [64, 68] on p "em [GEOGRAPHIC_DATA]" at bounding box center [317, 69] width 582 height 7
click at [45, 68] on p "em [GEOGRAPHIC_DATA]" at bounding box center [317, 69] width 582 height 7
copy p "Arcachon"
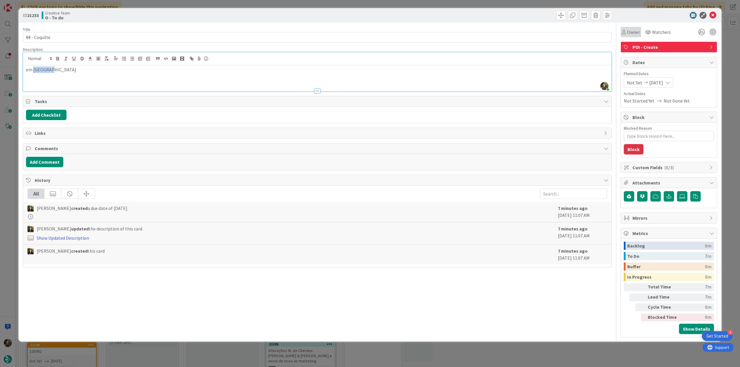
click at [633, 36] on div "Owner" at bounding box center [630, 32] width 21 height 10
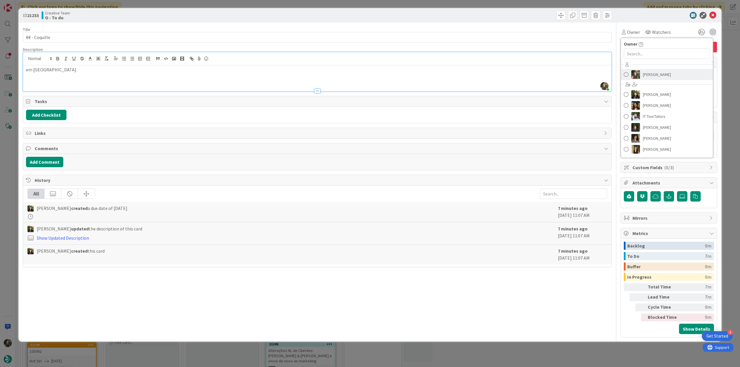
click at [657, 74] on span "[PERSON_NAME]" at bounding box center [657, 74] width 28 height 9
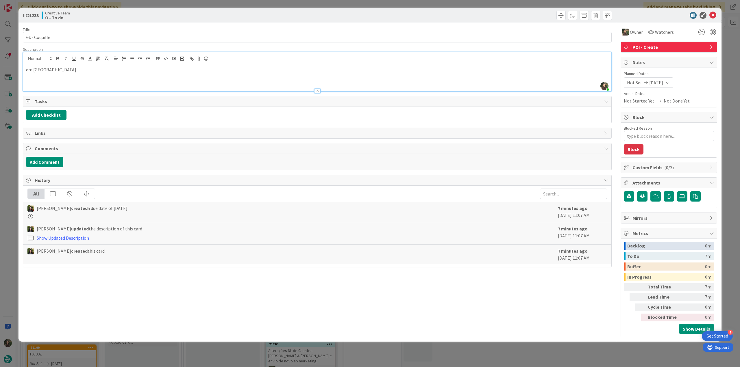
click at [728, 57] on div "ID 21233 Creative Team O - To do Title 13 / 128 €€ - Coquille Description [PERS…" at bounding box center [370, 183] width 740 height 367
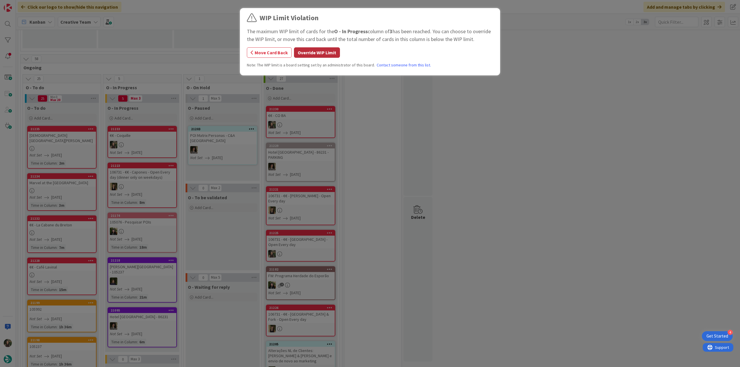
click at [312, 54] on button "Override WIP Limit" at bounding box center [317, 52] width 46 height 10
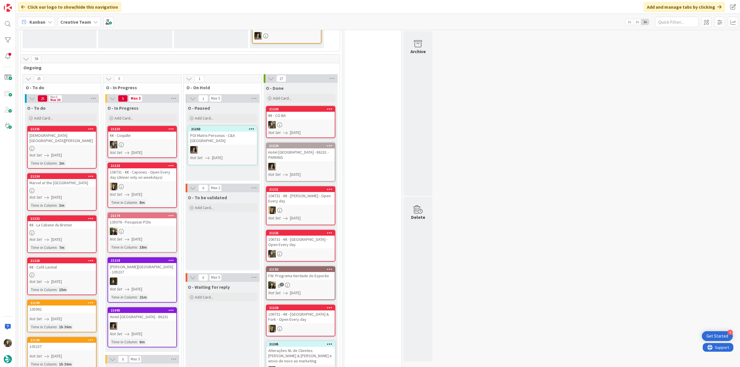
click at [151, 141] on div at bounding box center [142, 145] width 68 height 8
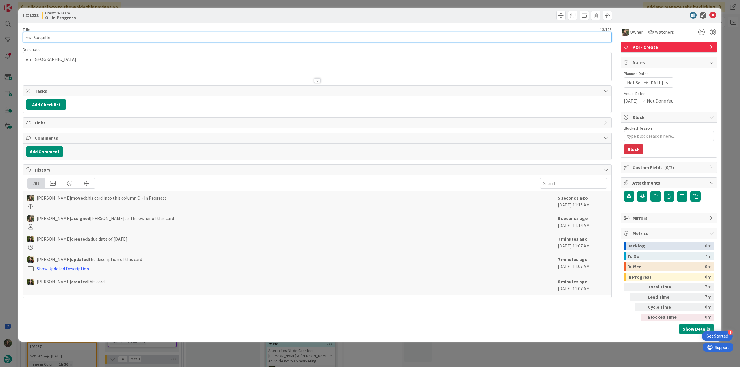
drag, startPoint x: 42, startPoint y: 35, endPoint x: 10, endPoint y: 38, distance: 31.3
click at [9, 36] on div "ID 21233 Creative Team O - In Progress Title 13 / 128 €€ - Coquille Description…" at bounding box center [370, 183] width 740 height 367
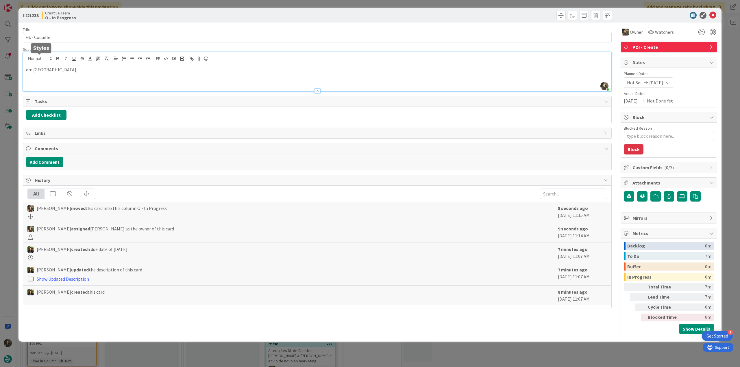
click at [43, 60] on div "[PERSON_NAME] joined 7 m ago em [GEOGRAPHIC_DATA]" at bounding box center [317, 71] width 588 height 39
click at [43, 60] on span at bounding box center [39, 58] width 28 height 7
click at [64, 72] on p "em [GEOGRAPHIC_DATA]" at bounding box center [317, 69] width 582 height 7
click at [45, 72] on p "em [GEOGRAPHIC_DATA]" at bounding box center [317, 69] width 582 height 7
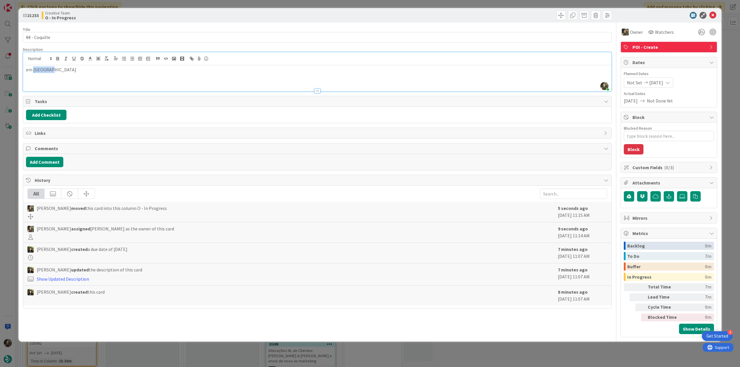
copy p "Arcachon"
click at [12, 163] on div "ID 21233 Creative Team O - In Progress Title 13 / 128 €€ - Coquille Description…" at bounding box center [370, 183] width 740 height 367
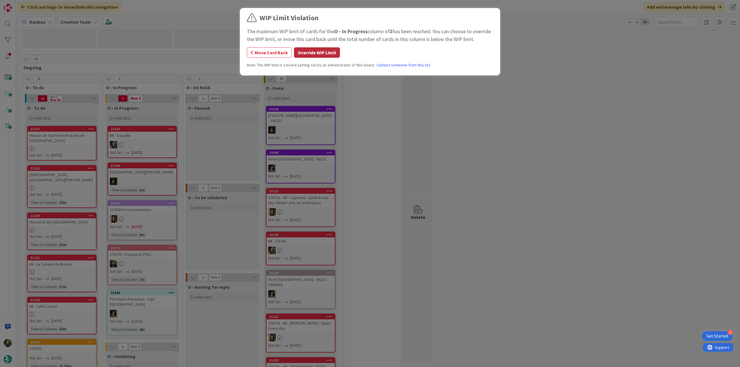
click at [311, 51] on button "Override WIP Limit" at bounding box center [317, 52] width 46 height 10
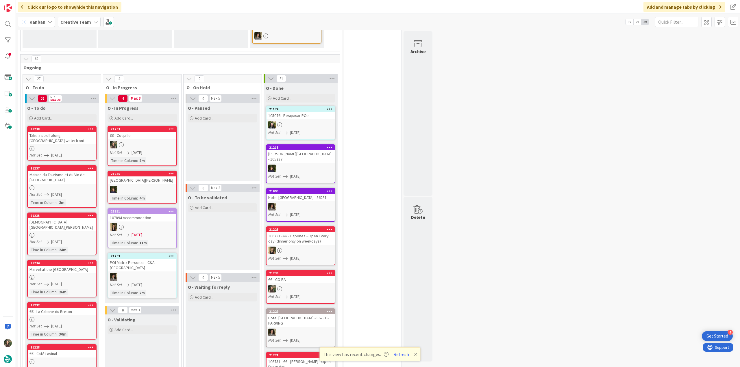
click at [148, 141] on div at bounding box center [142, 145] width 68 height 8
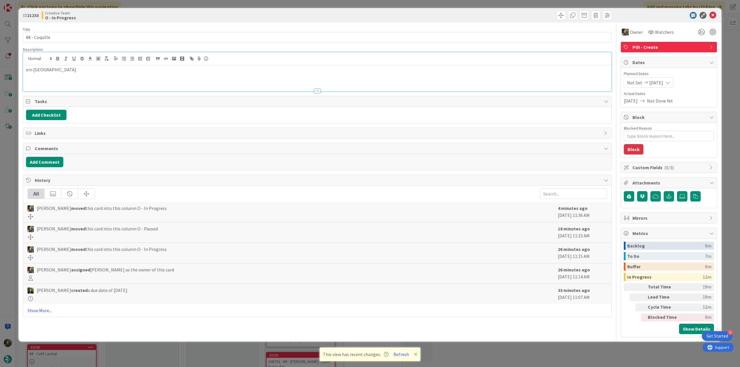
click at [42, 60] on div "em [GEOGRAPHIC_DATA]" at bounding box center [317, 71] width 588 height 39
click at [42, 60] on span at bounding box center [39, 58] width 28 height 7
click at [75, 79] on div "em [GEOGRAPHIC_DATA]" at bounding box center [317, 78] width 588 height 26
click at [44, 73] on p "em [GEOGRAPHIC_DATA]" at bounding box center [317, 69] width 582 height 7
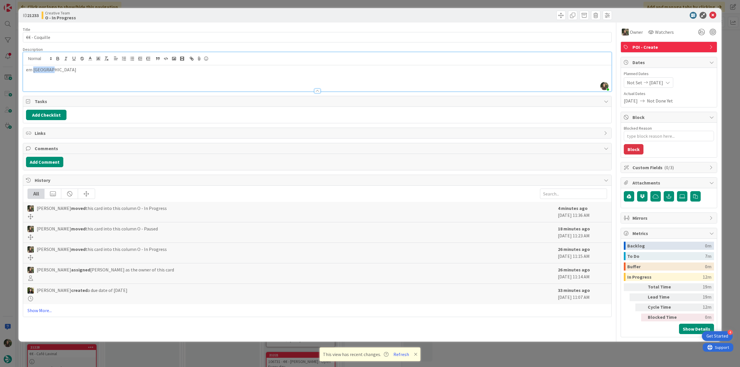
copy p "Arcachon"
type textarea "x"
click at [4, 162] on div "ID 21233 Creative Team O - In Progress Title 13 / 128 €€ - Coquille Description…" at bounding box center [370, 183] width 740 height 367
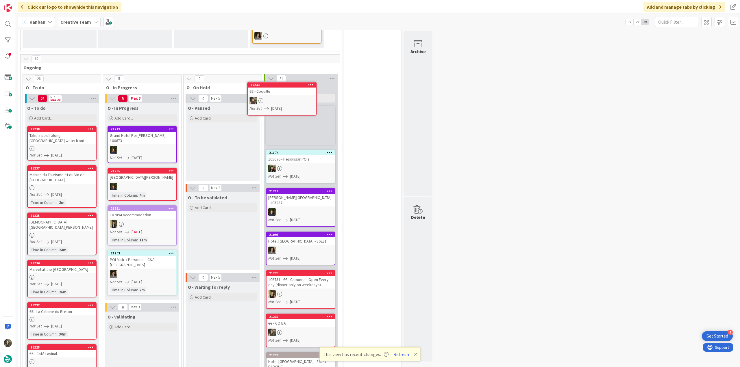
scroll to position [260, 0]
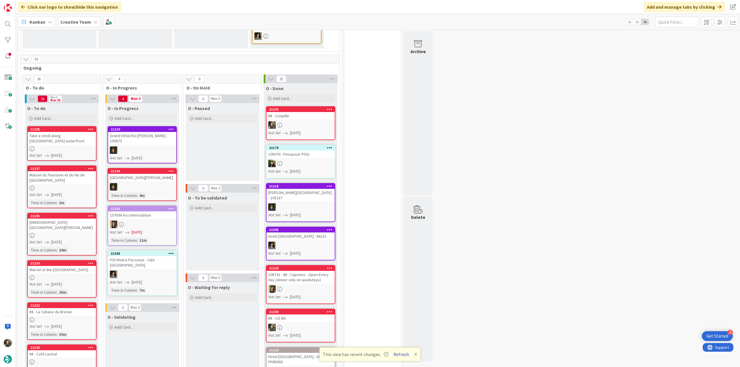
click at [402, 355] on button "Refresh" at bounding box center [401, 355] width 20 height 8
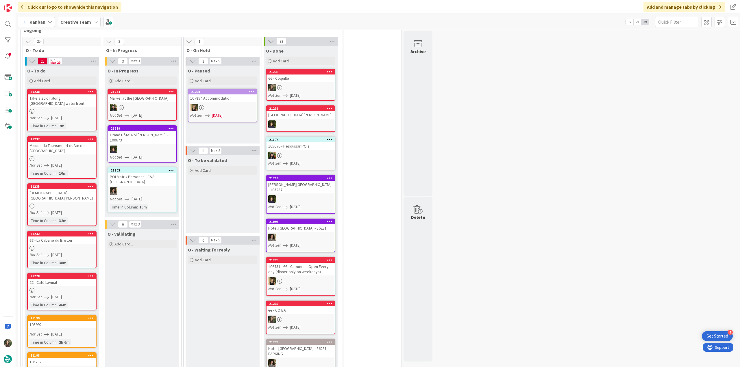
scroll to position [247, 0]
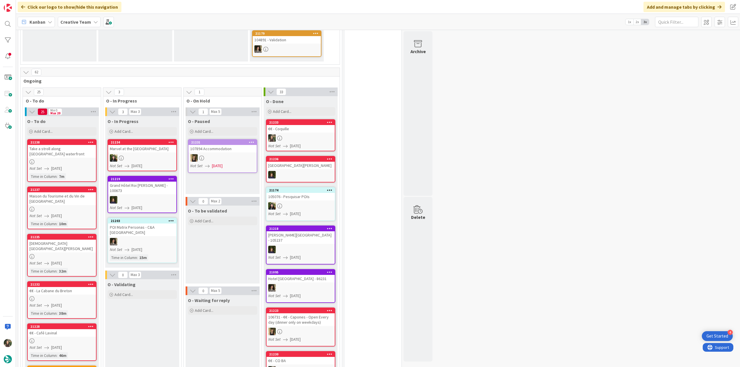
click at [82, 166] on div "Not Set [DATE]" at bounding box center [62, 169] width 66 height 6
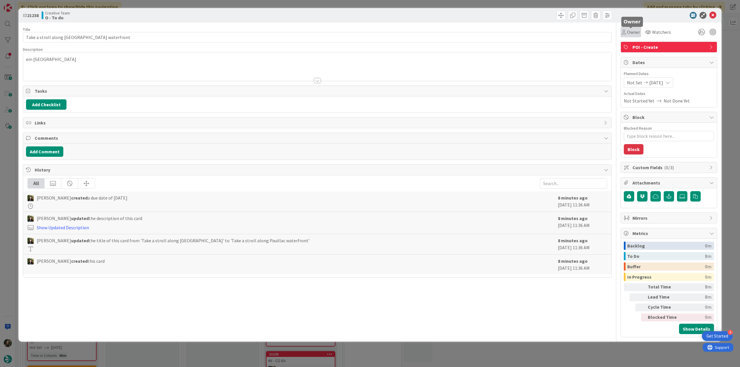
click at [625, 34] on div "Owner" at bounding box center [631, 32] width 18 height 7
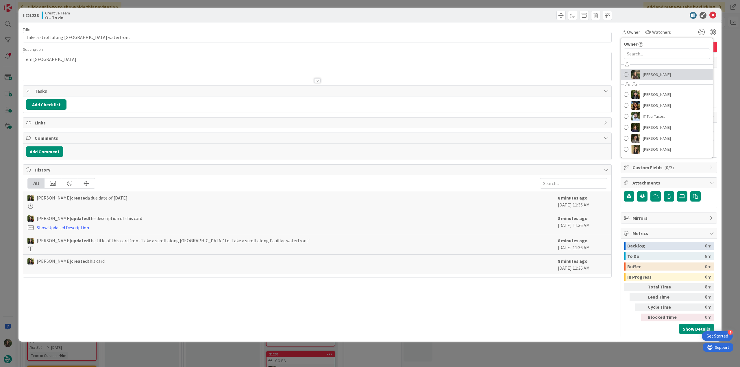
click at [652, 74] on span "[PERSON_NAME]" at bounding box center [657, 74] width 28 height 9
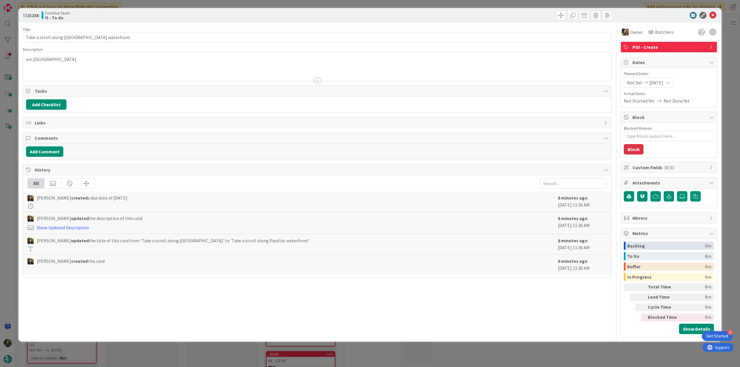
click at [724, 47] on div "ID 21238 Creative Team O - To do Title 39 / 128 Take a stroll along Pauillac wa…" at bounding box center [370, 183] width 740 height 367
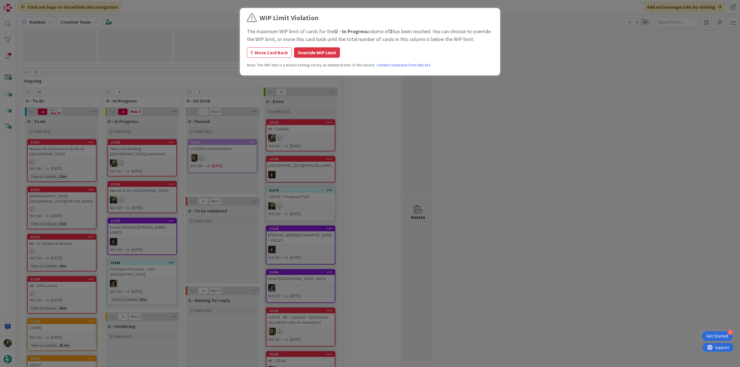
click at [320, 52] on button "Override WIP Limit" at bounding box center [317, 52] width 46 height 10
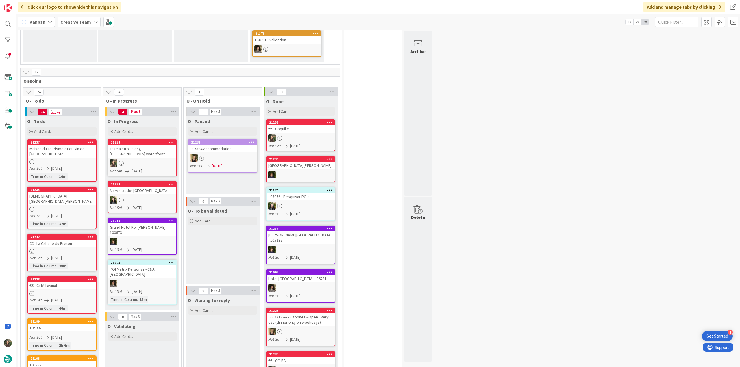
click at [150, 160] on div at bounding box center [142, 164] width 68 height 8
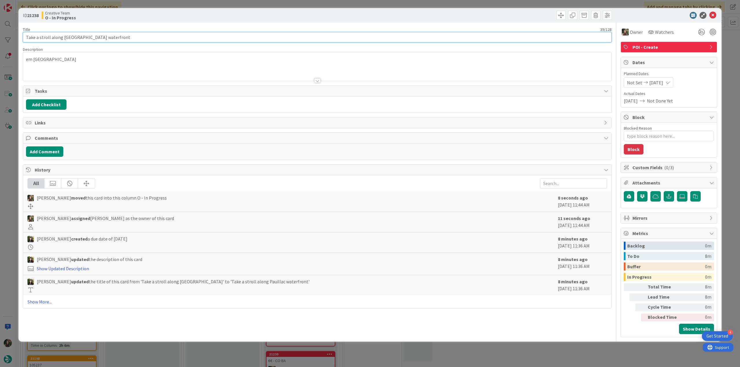
drag, startPoint x: 109, startPoint y: 37, endPoint x: 16, endPoint y: 40, distance: 93.4
click at [16, 40] on div "ID 21238 Creative Team O - In Progress Title 39 / 128 Take a stroll along Pauil…" at bounding box center [370, 183] width 740 height 367
click at [113, 40] on input "Take a stroll along Pauillac waterfront" at bounding box center [317, 37] width 589 height 10
click at [9, 157] on div "ID 21238 Creative Team O - In Progress Title 39 / 128 Take a stroll along Pauil…" at bounding box center [370, 183] width 740 height 367
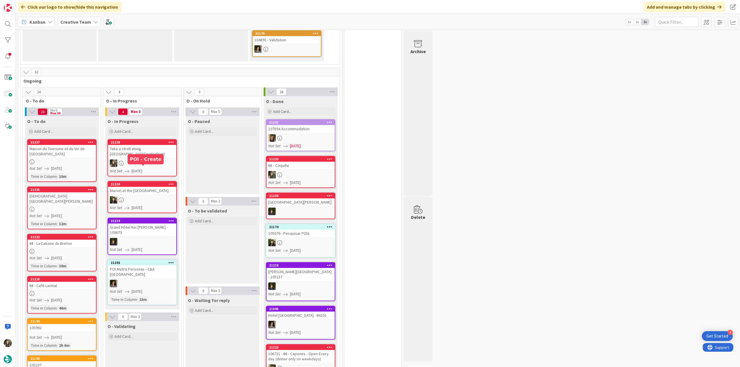
click at [141, 142] on link "21238 Take a stroll along Pauillac waterfront Not Set 08/19/2025" at bounding box center [142, 157] width 69 height 37
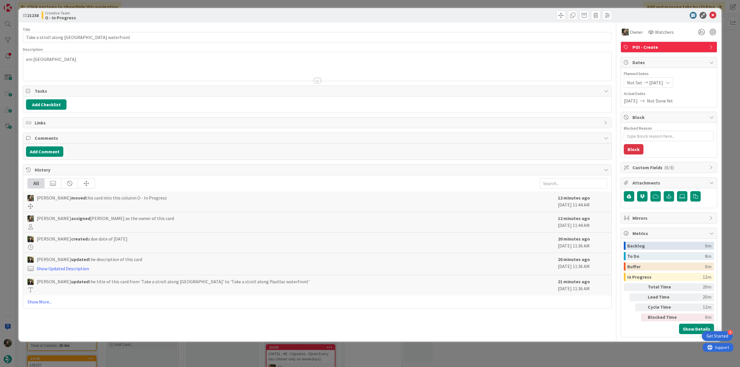
click at [13, 152] on div "ID 21238 Creative Team O - In Progress Title 39 / 128 Take a stroll along Pauil…" at bounding box center [370, 183] width 740 height 367
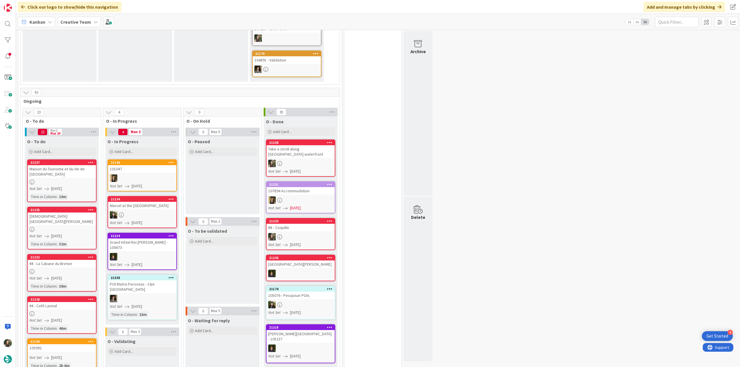
scroll to position [289, 0]
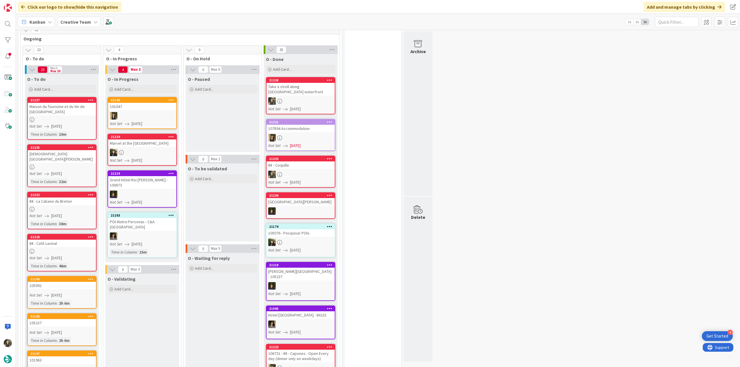
click at [74, 105] on link "21237 Maison du Tourisme et du Vin de Pauillac Not Set 08/19/2025 Time in Colum…" at bounding box center [61, 118] width 69 height 43
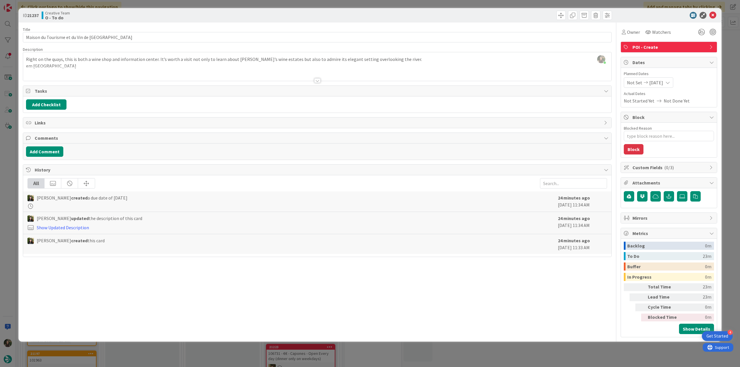
click at [77, 71] on div at bounding box center [317, 73] width 588 height 15
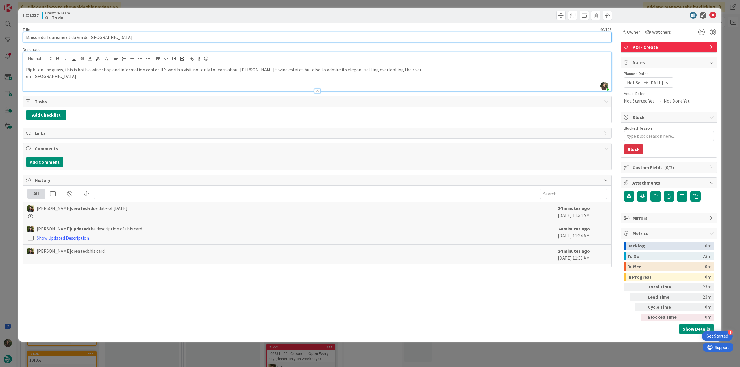
drag, startPoint x: 109, startPoint y: 36, endPoint x: 1, endPoint y: 41, distance: 108.2
click at [1, 41] on div "ID 21237 Creative Team O - To do Title 40 / 128 Maison du Tourisme et du Vin de…" at bounding box center [370, 183] width 740 height 367
click at [632, 32] on span "Owner" at bounding box center [633, 32] width 13 height 7
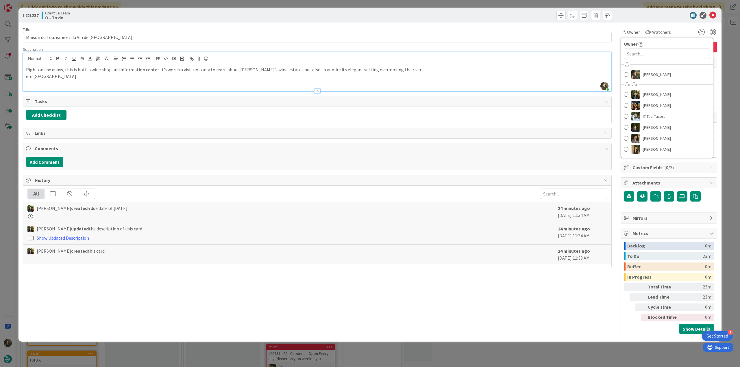
click at [728, 49] on div "ID 21237 Creative Team O - To do Title 40 / 128 Maison du Tourisme et du Vin de…" at bounding box center [370, 183] width 740 height 367
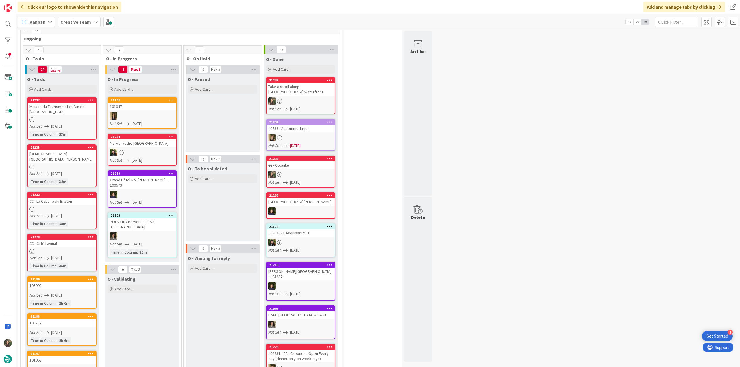
click at [60, 150] on div "Église Saint-Seurin de Lamarque" at bounding box center [62, 156] width 68 height 13
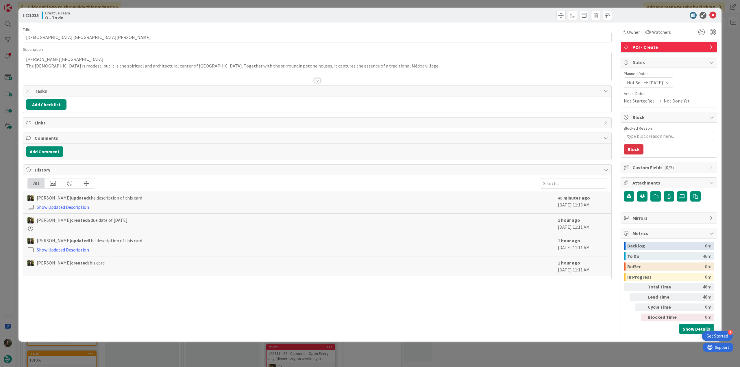
click at [5, 158] on div "ID 21235 Creative Team O - To do Title 31 / 128 Église Saint-Seurin de Lamarque…" at bounding box center [370, 183] width 740 height 367
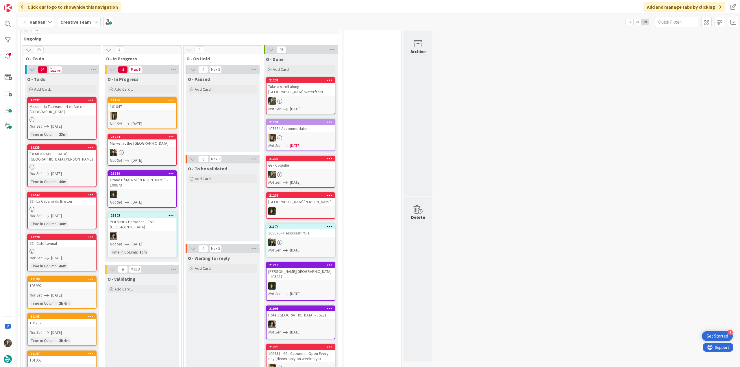
click at [70, 103] on div "Maison du Tourisme et du Vin de Pauillac" at bounding box center [62, 109] width 68 height 13
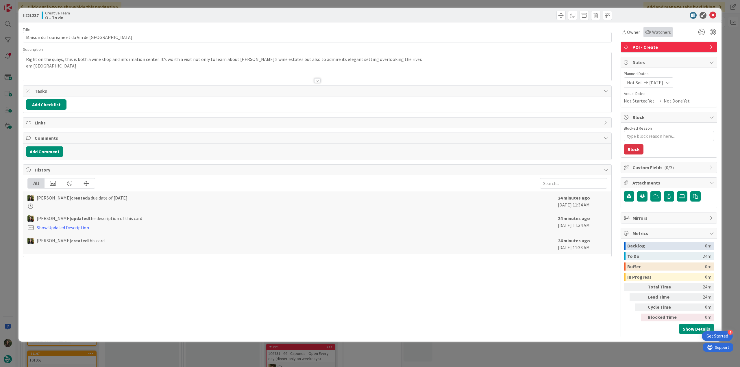
click at [643, 33] on div "Watchers" at bounding box center [657, 32] width 29 height 10
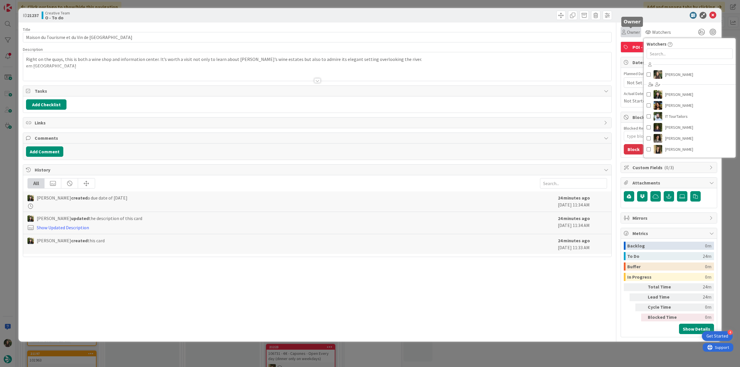
click at [626, 33] on div "Owner" at bounding box center [631, 32] width 18 height 7
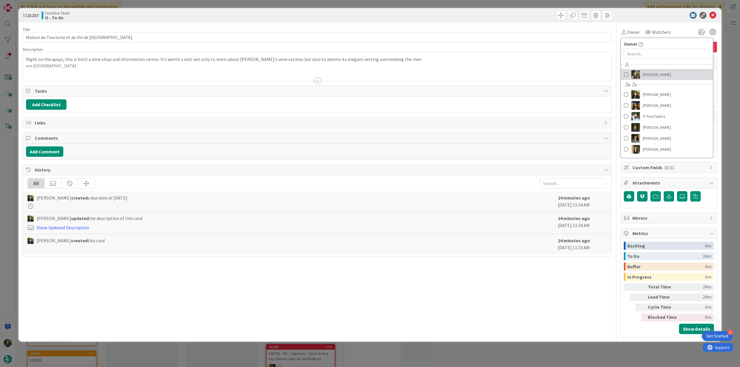
click at [659, 74] on span "Inês Gonçalves" at bounding box center [657, 74] width 28 height 9
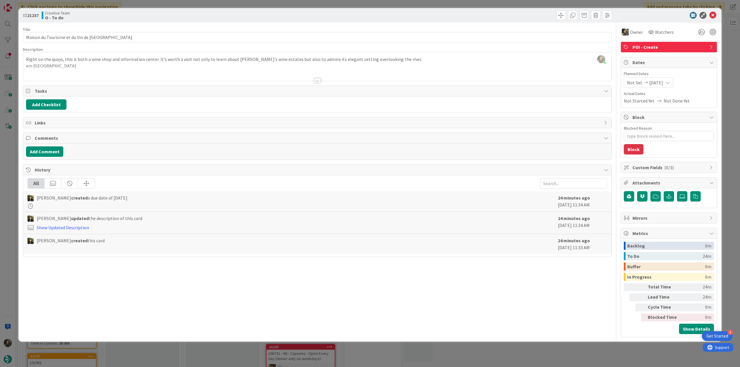
click at [731, 60] on div "ID 21237 Creative Team O - To do Title 40 / 128 Maison du Tourisme et du Vin de…" at bounding box center [370, 183] width 740 height 367
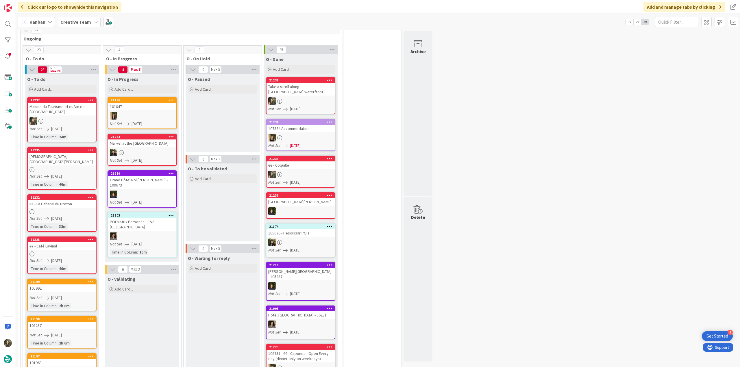
click at [297, 83] on div "Take a stroll along Pauillac waterfront" at bounding box center [300, 89] width 68 height 13
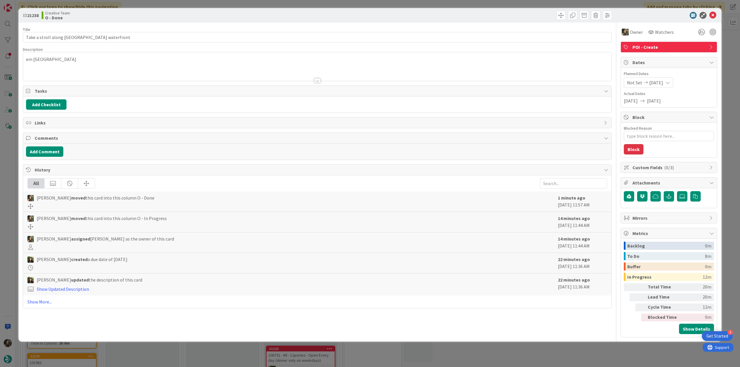
click at [516, 347] on div "ID 21238 Creative Team O - Done Title 39 / 128 Take a stroll along Pauillac wat…" at bounding box center [370, 183] width 740 height 367
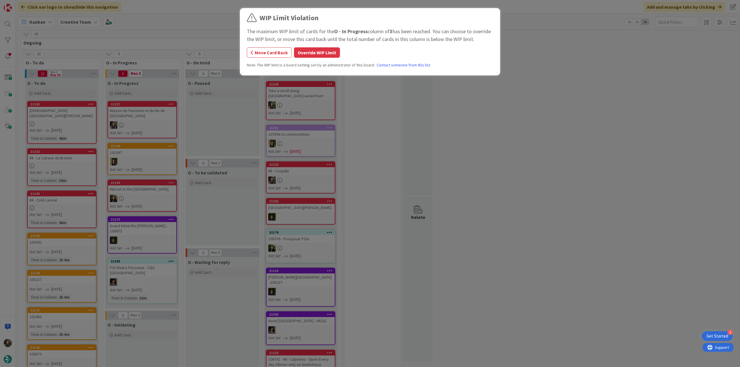
click at [329, 48] on button "Override WIP Limit" at bounding box center [317, 52] width 46 height 10
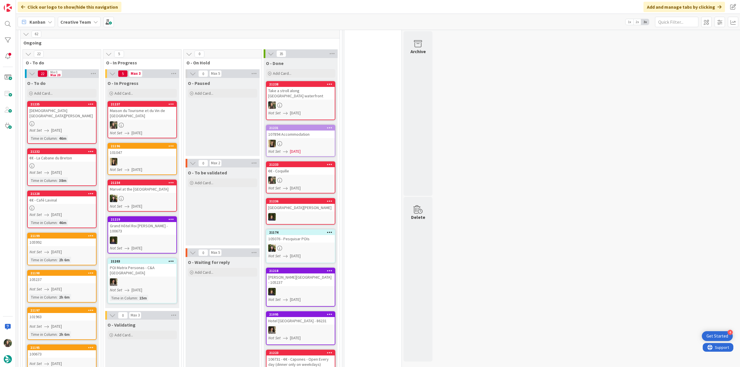
click at [151, 107] on div "Maison du Tourisme et du Vin de Pauillac" at bounding box center [142, 113] width 68 height 13
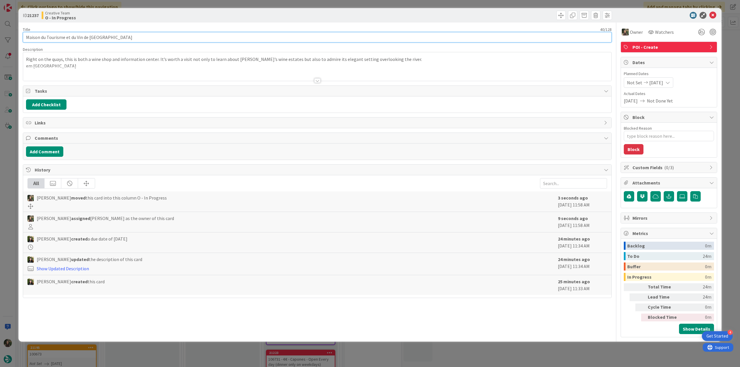
drag, startPoint x: 115, startPoint y: 36, endPoint x: -5, endPoint y: 187, distance: 192.9
click at [0, 187] on html "4 Get Started Click our logo to show/hide this navigation Add and manage tabs b…" at bounding box center [370, 183] width 740 height 367
click at [11, 167] on div "ID 21237 Creative Team O - In Progress Title 40 / 128 Maison du Tourisme et du …" at bounding box center [370, 183] width 740 height 367
click at [12, 166] on div "ID 21237 Creative Team O - In Progress Title 40 / 128 Maison du Tourisme et du …" at bounding box center [370, 183] width 740 height 367
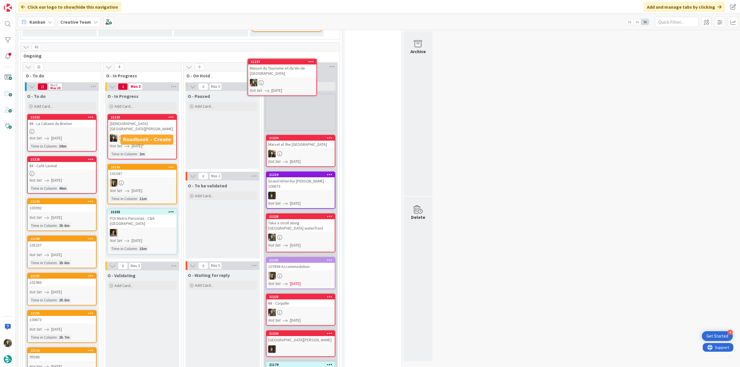
scroll to position [245, 0]
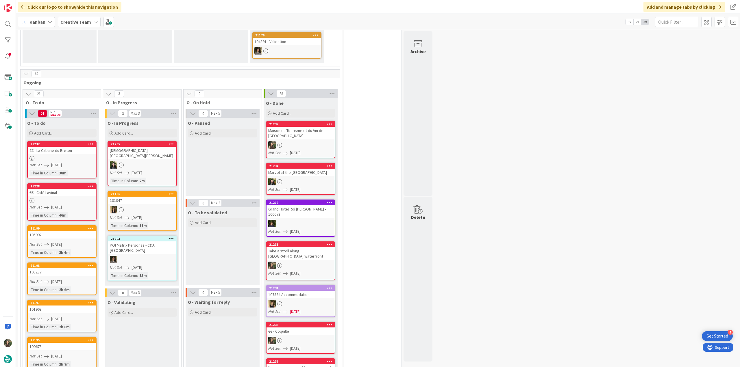
click at [76, 162] on div "Not Set 08/19/2025" at bounding box center [62, 165] width 66 height 6
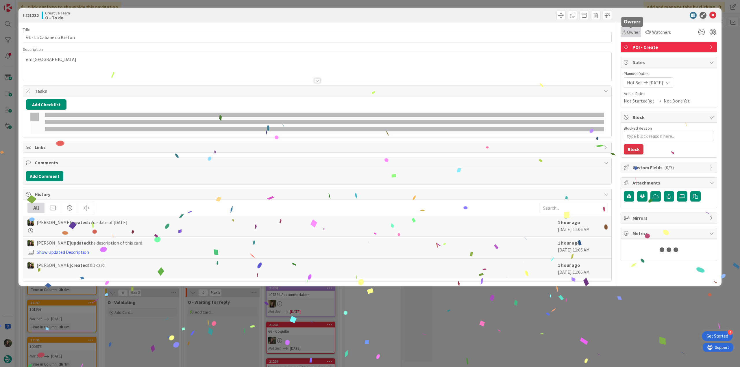
click at [629, 34] on span "Owner" at bounding box center [633, 32] width 13 height 7
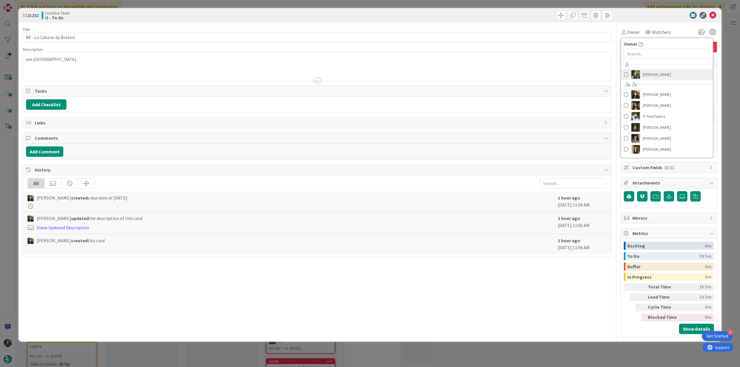
click at [643, 73] on span "Inês Gonçalves" at bounding box center [657, 74] width 28 height 9
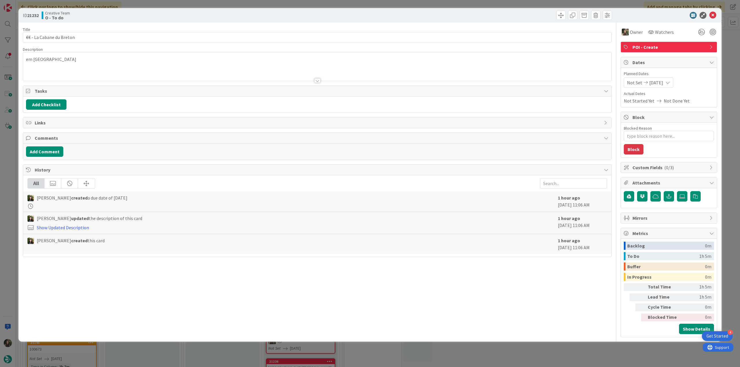
click at [728, 57] on div "ID 21232 Creative Team O - To do Title 24 / 128 €€ - La Cabane du Breton Descri…" at bounding box center [370, 183] width 740 height 367
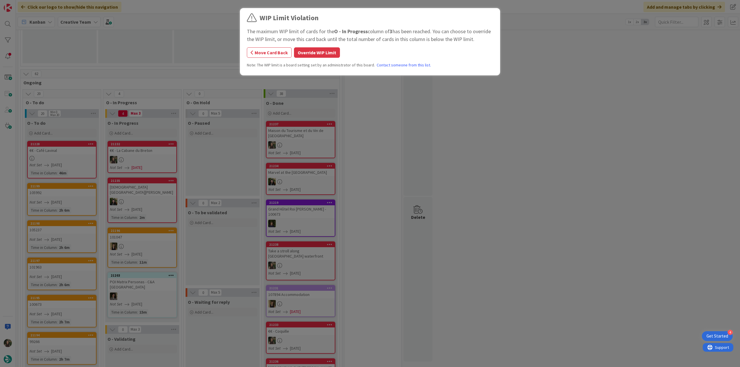
click at [145, 143] on div "WIP Limit Violation The maximum WIP limit of cards for the O - In Progress colu…" at bounding box center [370, 183] width 740 height 367
click at [324, 51] on button "Override WIP Limit" at bounding box center [317, 52] width 46 height 10
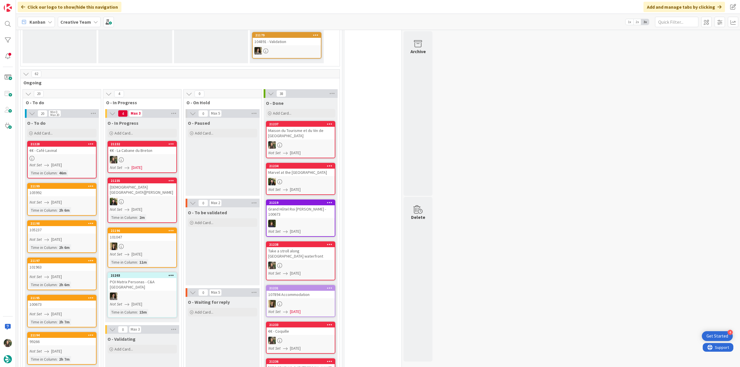
click at [136, 156] on div at bounding box center [142, 160] width 68 height 8
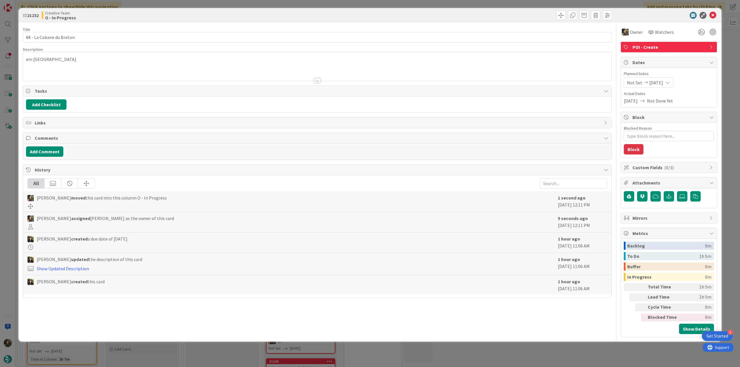
click at [83, 60] on p "em Arcachon" at bounding box center [317, 59] width 582 height 7
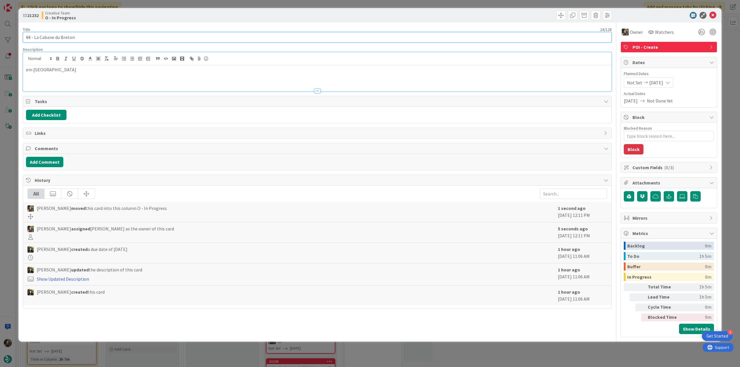
drag, startPoint x: 79, startPoint y: 38, endPoint x: 8, endPoint y: 35, distance: 70.9
click at [8, 35] on div "ID 21232 Creative Team O - In Progress Title 24 / 128 €€ - La Cabane du Breton …" at bounding box center [370, 183] width 740 height 367
click at [43, 68] on p "em Arcachon" at bounding box center [317, 69] width 582 height 7
copy p "Arcachon"
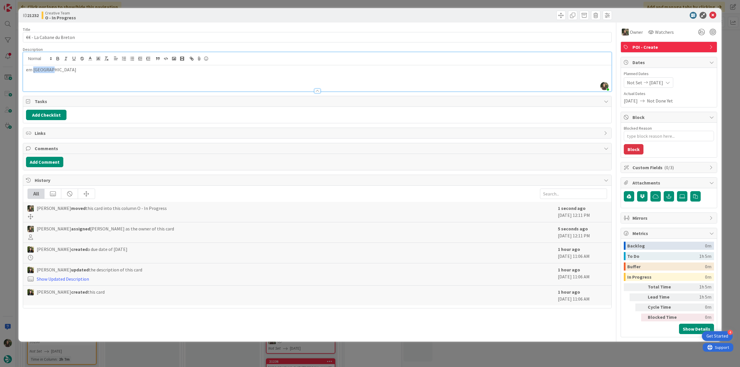
drag, startPoint x: 83, startPoint y: 73, endPoint x: 73, endPoint y: 74, distance: 9.6
click at [83, 74] on div "em Arcachon" at bounding box center [317, 78] width 588 height 26
copy p "Arcachon"
click at [16, 159] on div "ID 21232 Creative Team O - In Progress Title 24 / 128 €€ - La Cabane du Breton …" at bounding box center [370, 183] width 740 height 367
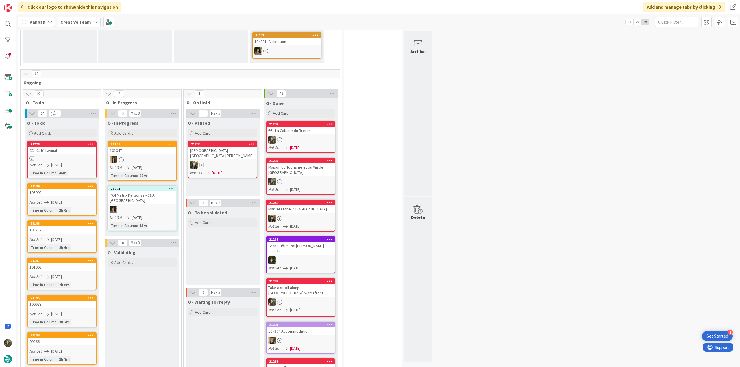
click at [301, 136] on div at bounding box center [300, 140] width 68 height 8
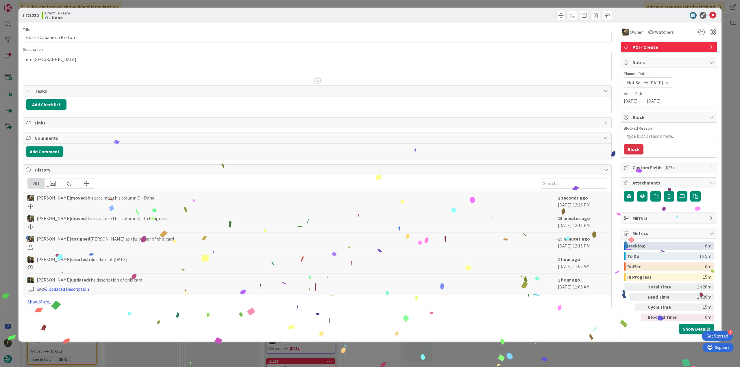
click at [613, 355] on div "ID 21232 Creative Team O - Done Title 24 / 128 €€ - La Cabane du Breton Descrip…" at bounding box center [370, 183] width 740 height 367
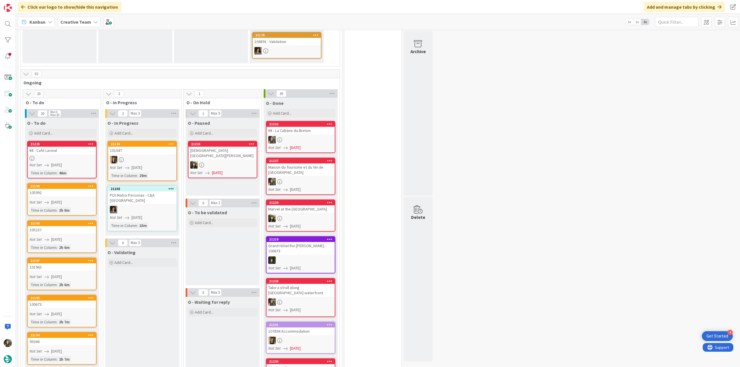
click at [70, 156] on div at bounding box center [62, 158] width 68 height 5
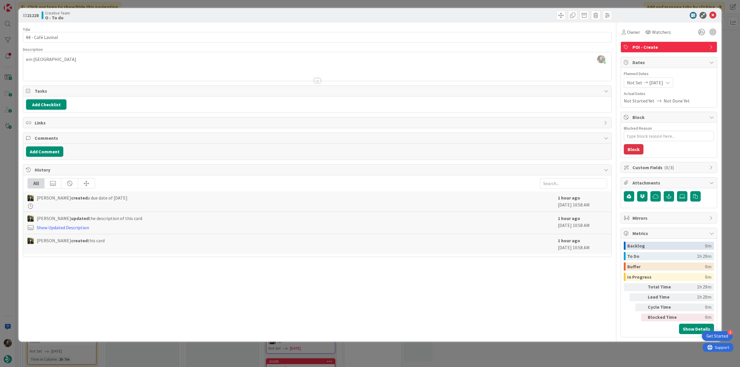
click at [3, 265] on div "ID 21228 Creative Team O - To do Title 17 / 128 €€ - Café Lavinal Description I…" at bounding box center [370, 183] width 740 height 367
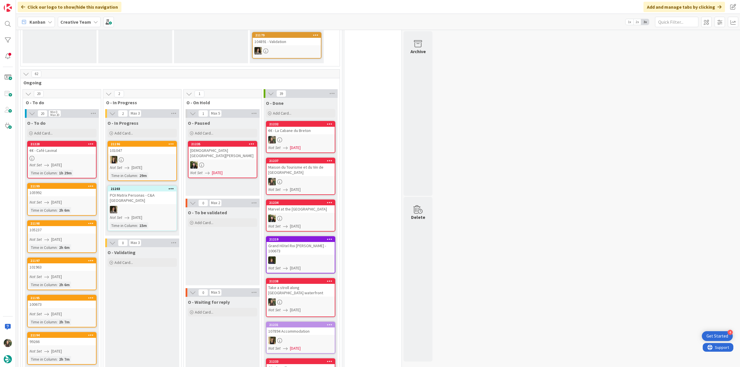
click at [67, 156] on div at bounding box center [62, 158] width 68 height 5
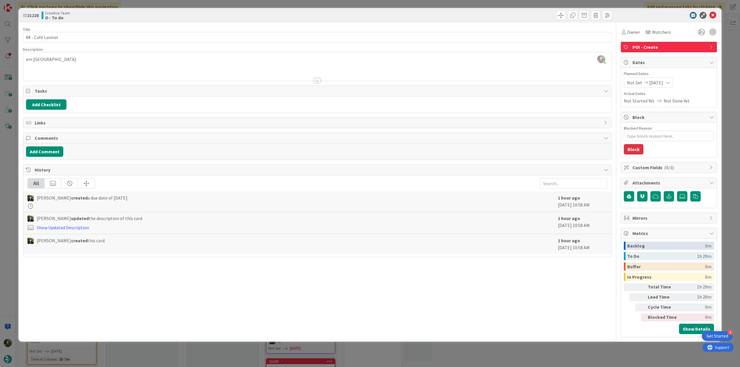
click at [10, 158] on div "ID 21228 Creative Team O - To do Title 17 / 128 €€ - Café Lavinal Description I…" at bounding box center [370, 183] width 740 height 367
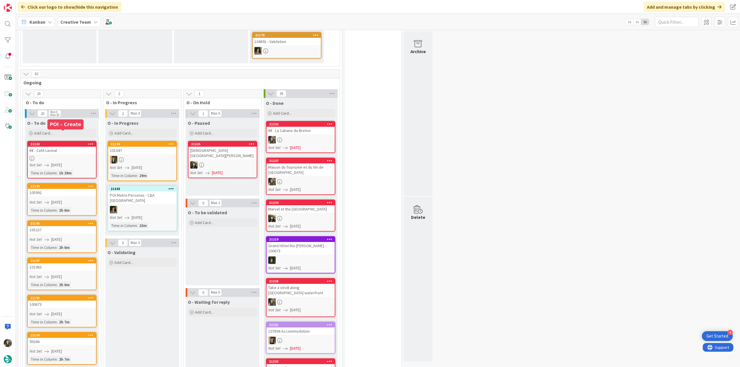
click at [67, 144] on link "21228 €€ - Café Lavinal Not Set 08/19/2025 Time in Column : 1h 29m" at bounding box center [61, 160] width 69 height 38
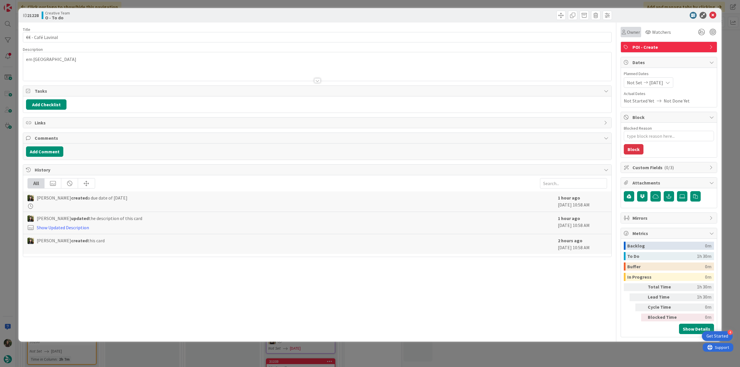
click at [638, 36] on div "Owner" at bounding box center [630, 32] width 21 height 10
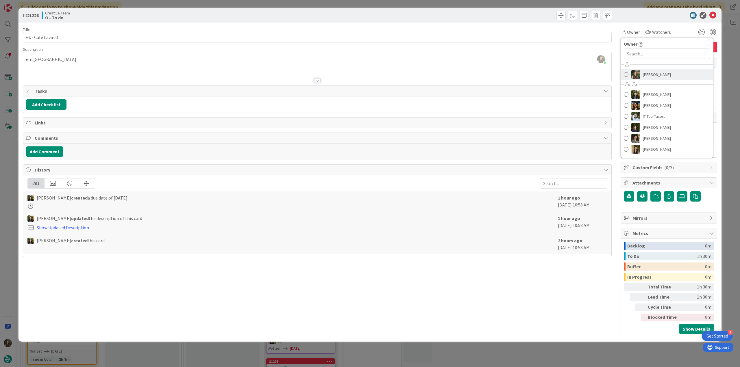
click at [660, 73] on span "Inês Gonçalves" at bounding box center [657, 74] width 28 height 9
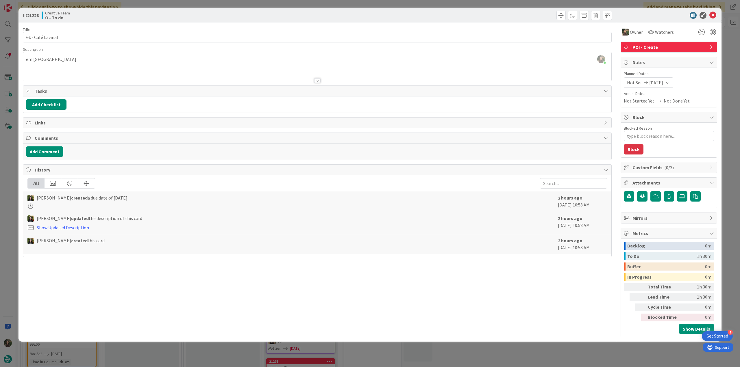
click at [731, 65] on div "ID 21228 Creative Team O - To do Title 17 / 128 €€ - Café Lavinal Description I…" at bounding box center [370, 183] width 740 height 367
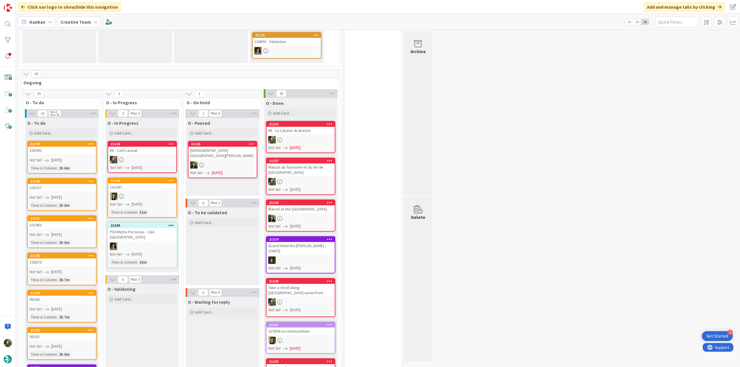
click at [155, 156] on div at bounding box center [142, 160] width 68 height 8
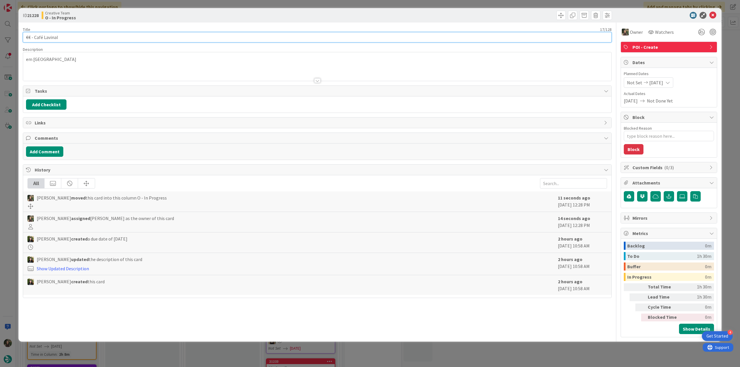
drag, startPoint x: 65, startPoint y: 36, endPoint x: 23, endPoint y: 36, distance: 42.8
click at [23, 36] on div "ID 21228 Creative Team O - In Progress Title 17 / 128 €€ - Café Lavinal Descrip…" at bounding box center [369, 175] width 703 height 334
click at [65, 37] on input "€€ - Café Lavinal" at bounding box center [317, 37] width 589 height 10
click at [51, 36] on input "€€ - Café Lavinal" at bounding box center [317, 37] width 589 height 10
drag, startPoint x: 62, startPoint y: 36, endPoint x: 34, endPoint y: 38, distance: 27.5
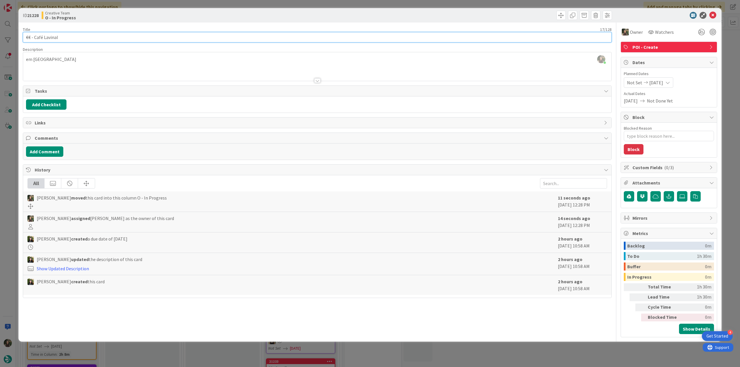
click at [34, 38] on input "€€ - Café Lavinal" at bounding box center [317, 37] width 589 height 10
click at [42, 61] on div "Inês Gonçalves just joined em Pauillac" at bounding box center [317, 66] width 588 height 29
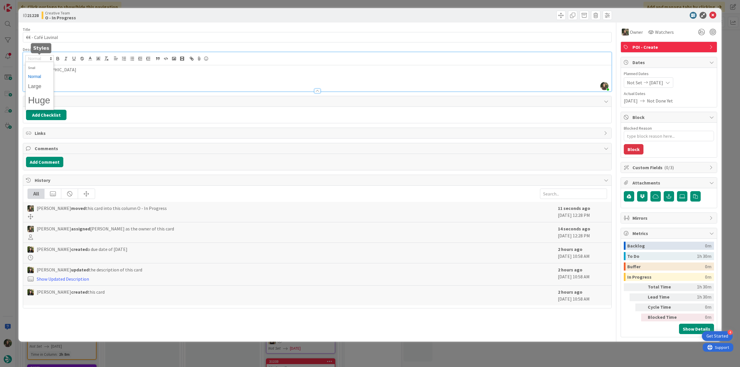
click at [42, 61] on span at bounding box center [39, 58] width 28 height 7
click at [73, 73] on div "em Pauillac" at bounding box center [317, 78] width 588 height 26
click at [42, 72] on p "em Pauillac" at bounding box center [317, 69] width 582 height 7
copy p "Pauillac"
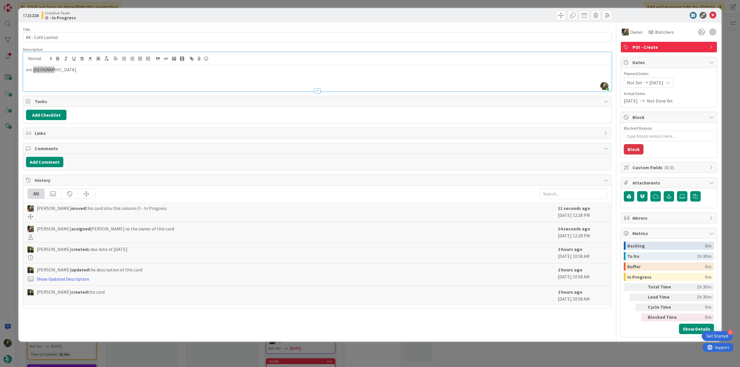
type textarea "x"
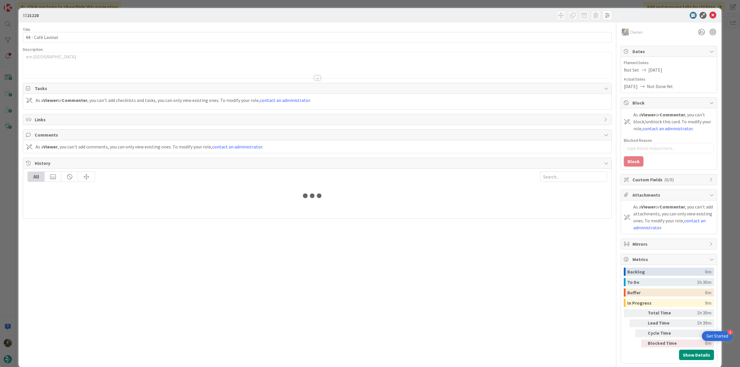
type textarea "x"
click at [8, 190] on div "ID 21228 Title 17 / 128 €€ - Café Lavinal Description em Pauillac Owner Tasks A…" at bounding box center [370, 183] width 740 height 367
